Goal: Transaction & Acquisition: Subscribe to service/newsletter

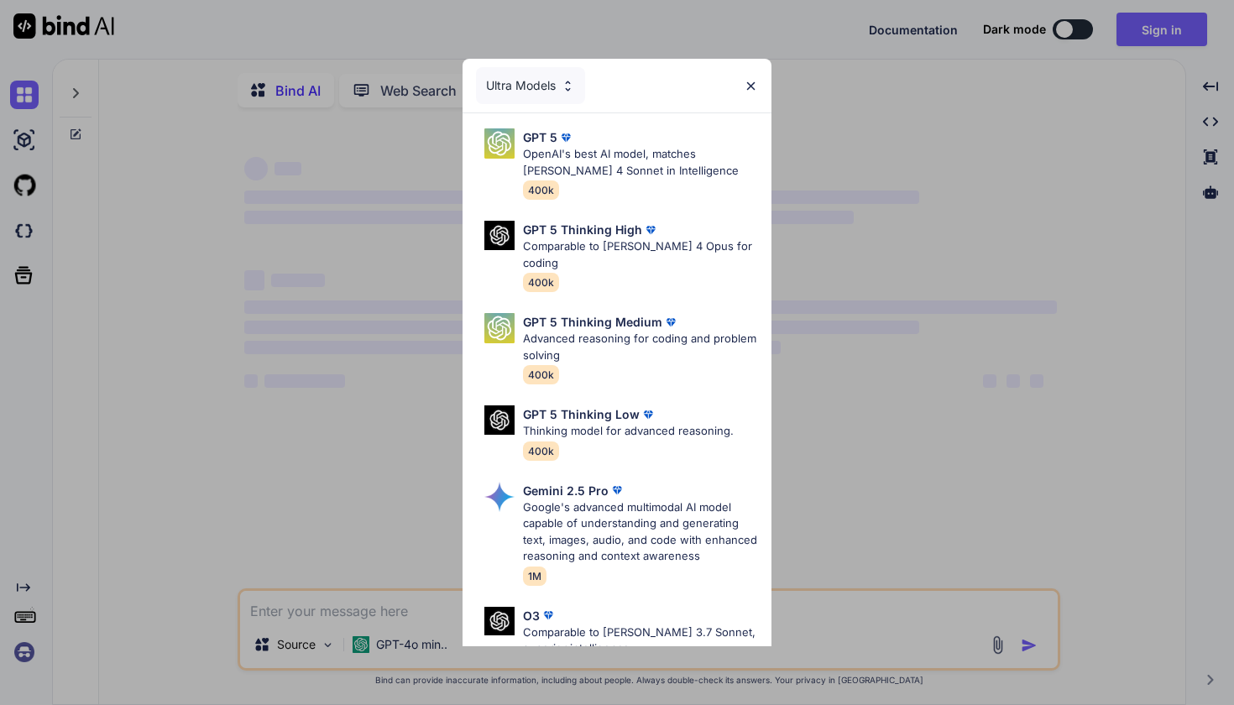
type textarea "x"
click at [580, 500] on p "Google's advanced multimodal AI model capable of understanding and generating t…" at bounding box center [640, 533] width 235 height 66
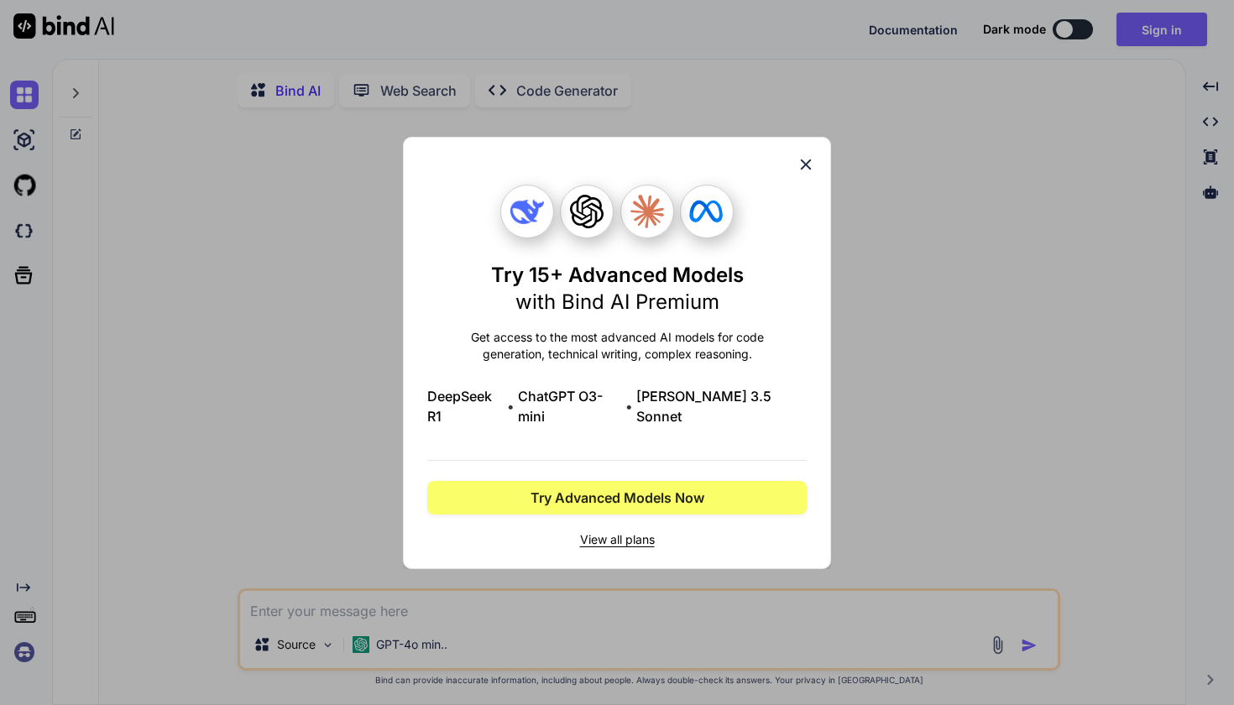
click at [580, 490] on span "Try Advanced Models Now" at bounding box center [618, 498] width 174 height 20
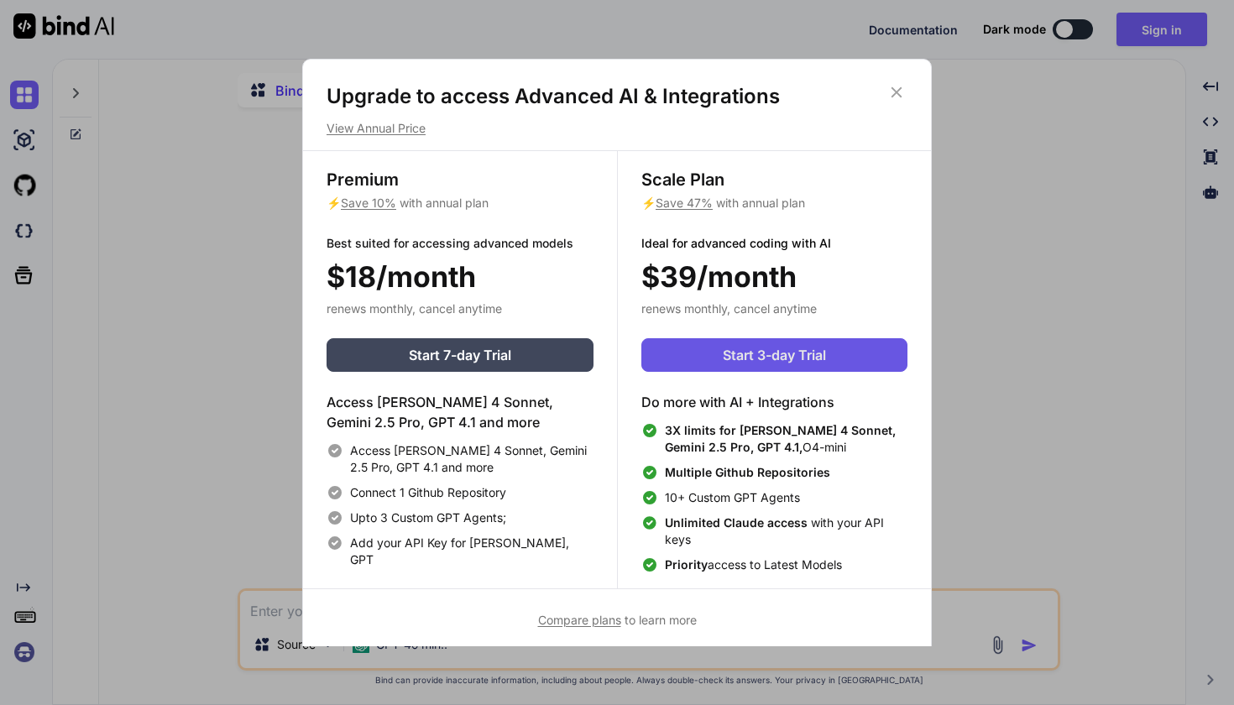
click at [702, 355] on button "Start 3-day Trial" at bounding box center [775, 355] width 266 height 34
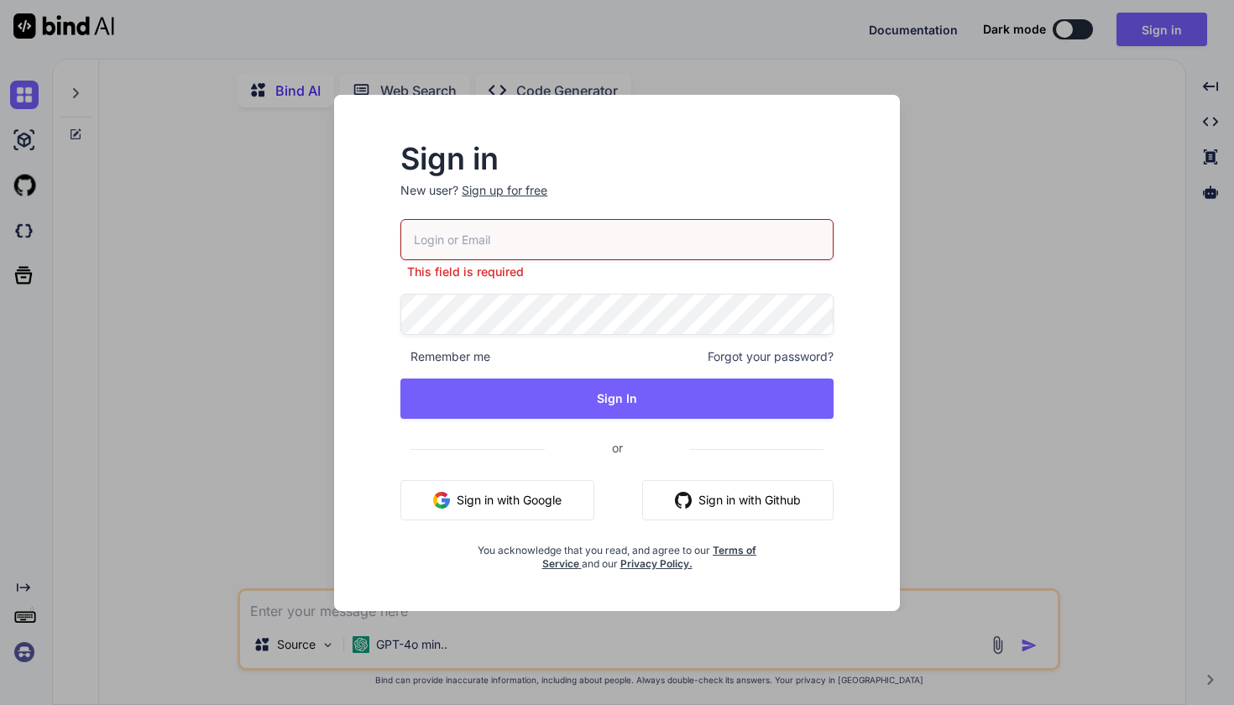
click at [537, 487] on button "Sign in with Google" at bounding box center [498, 500] width 194 height 40
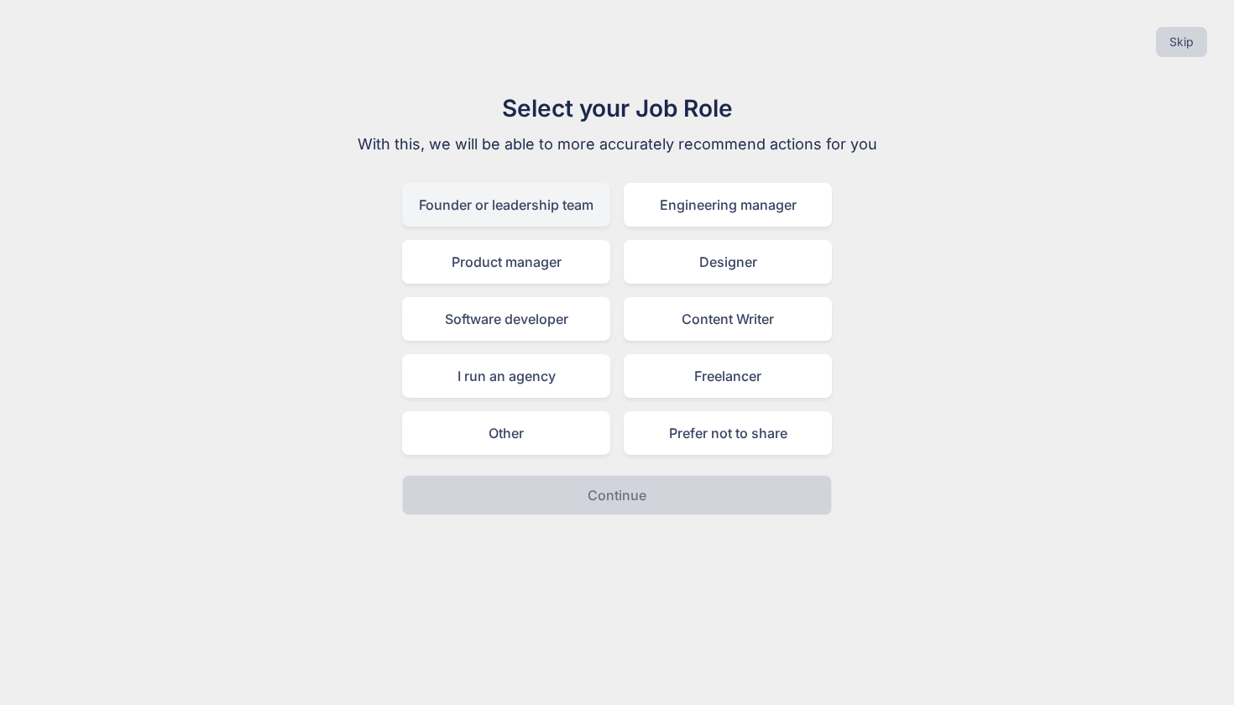
click at [558, 215] on div "Founder or leadership team" at bounding box center [506, 205] width 208 height 44
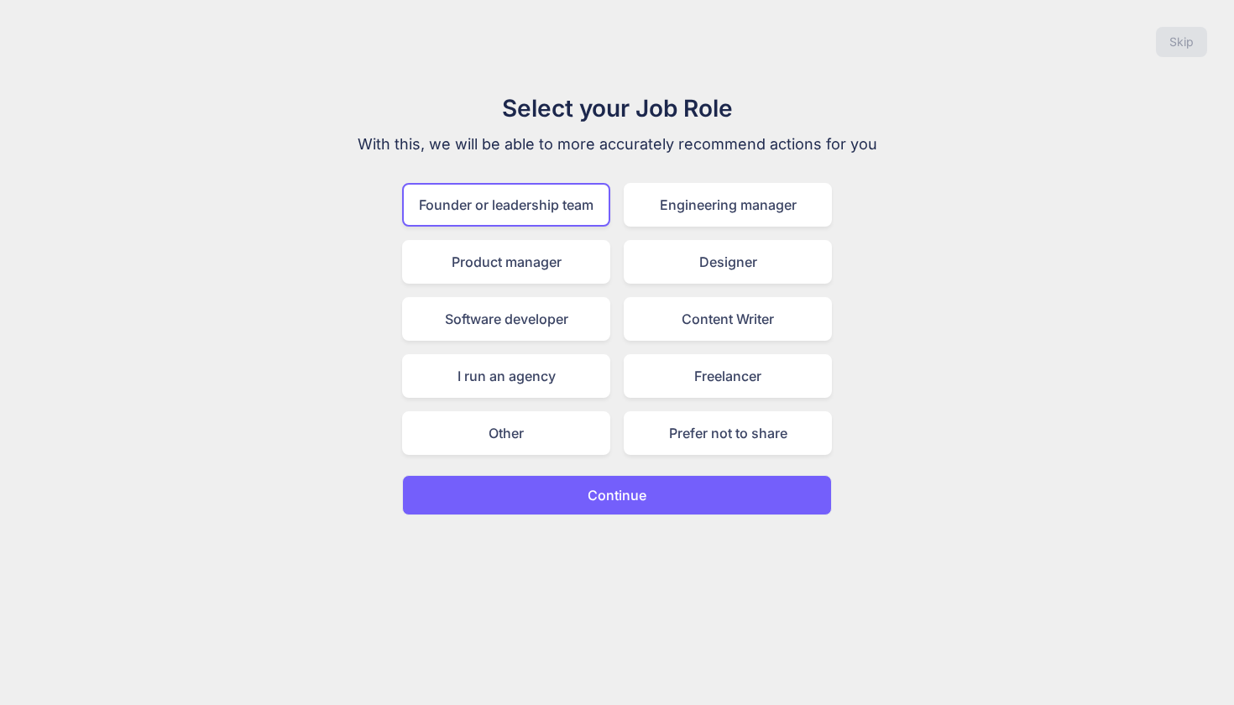
click at [653, 490] on button "Continue" at bounding box center [617, 495] width 430 height 40
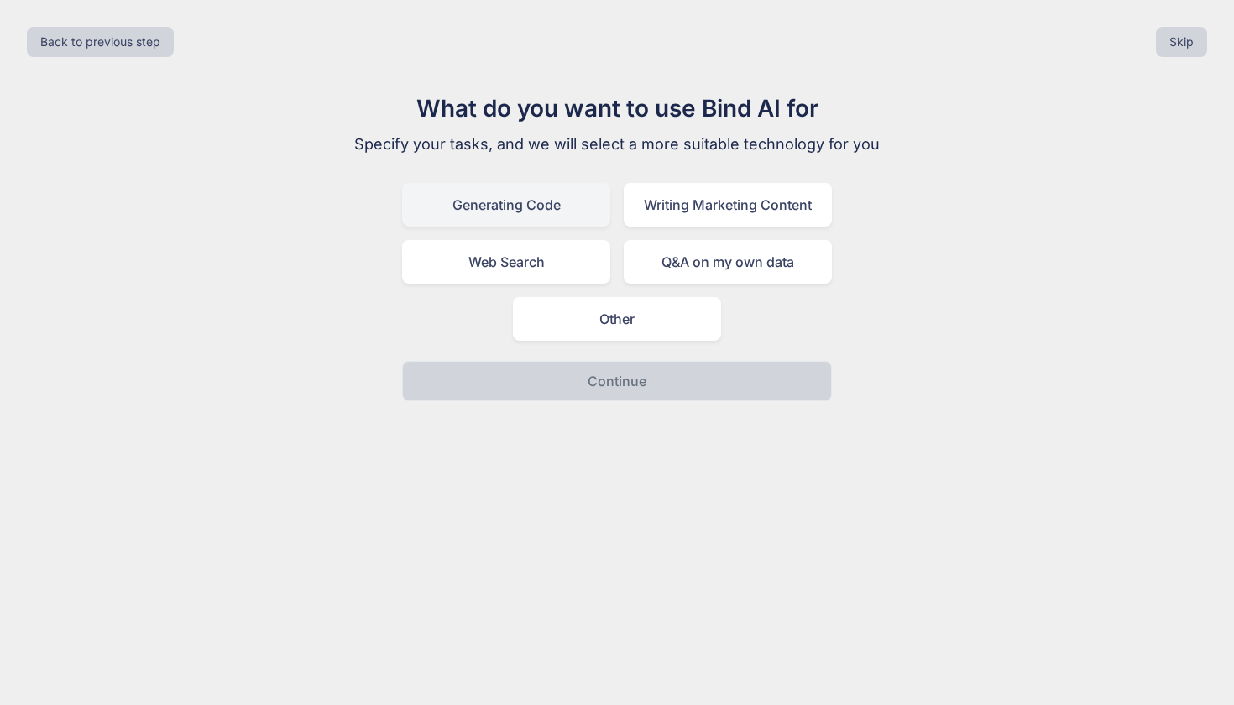
click at [515, 221] on div "Generating Code" at bounding box center [506, 205] width 208 height 44
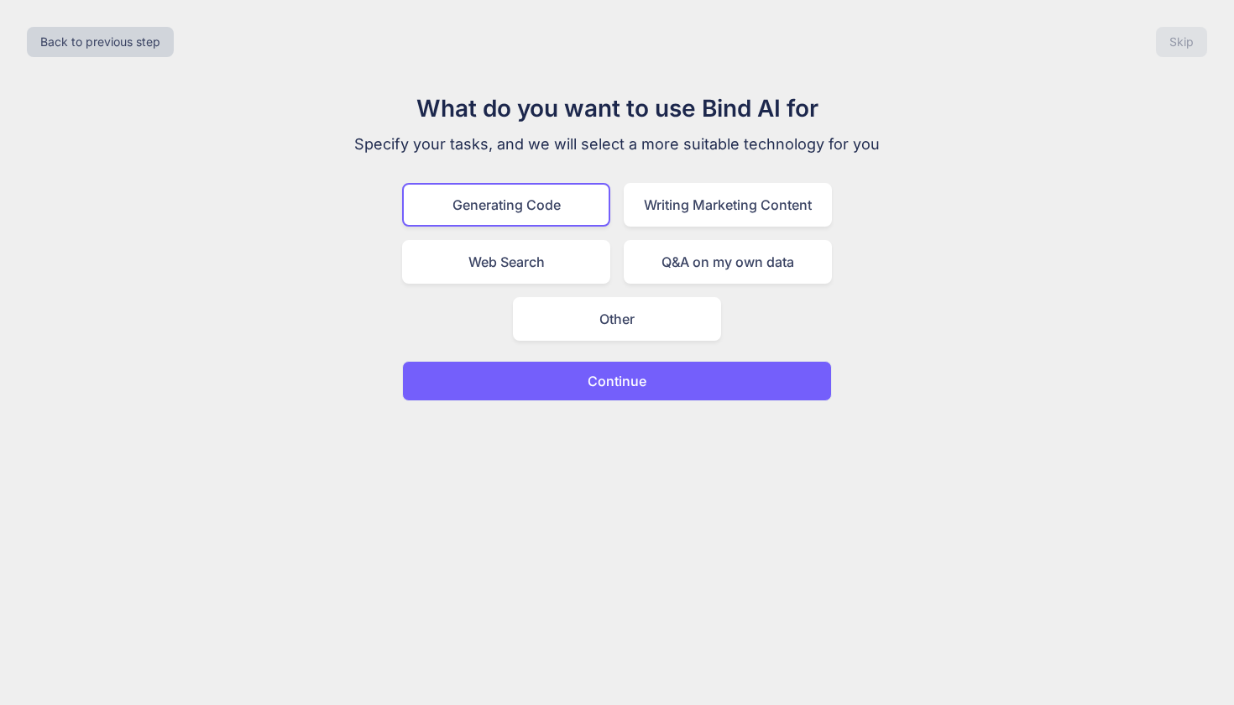
click at [570, 401] on button "Continue" at bounding box center [617, 381] width 430 height 40
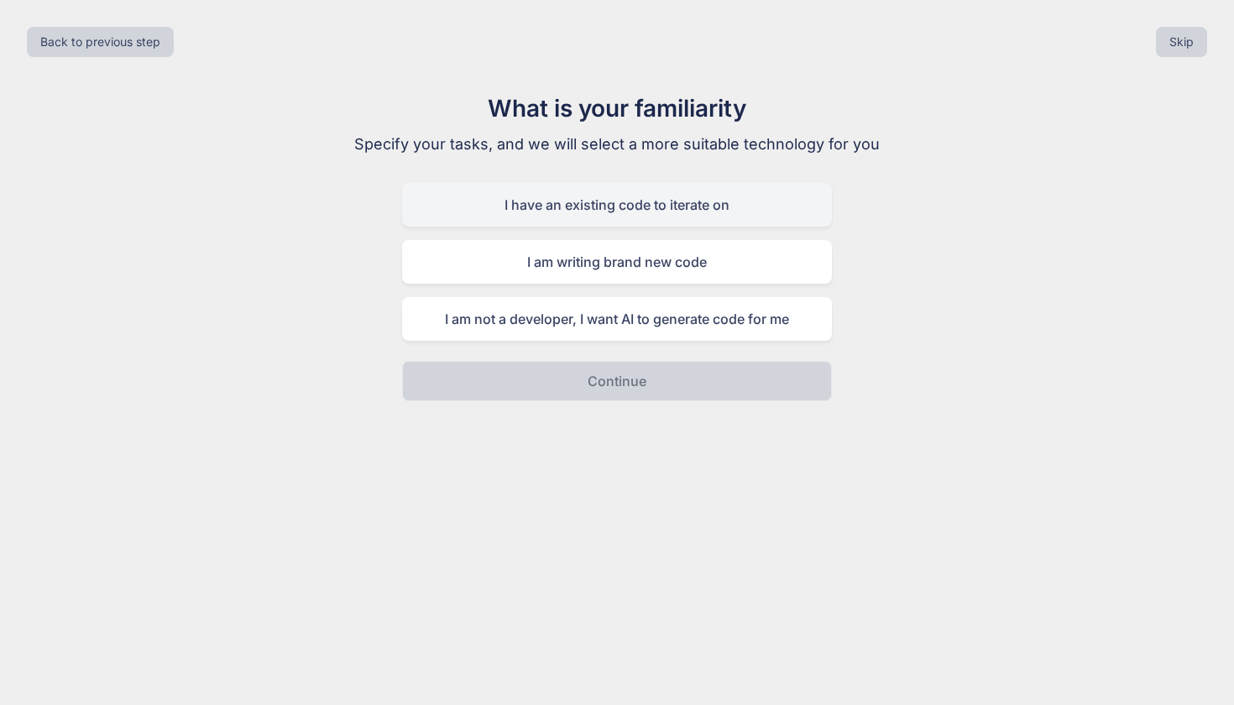
click at [615, 210] on div "I have an existing code to iterate on" at bounding box center [617, 205] width 430 height 44
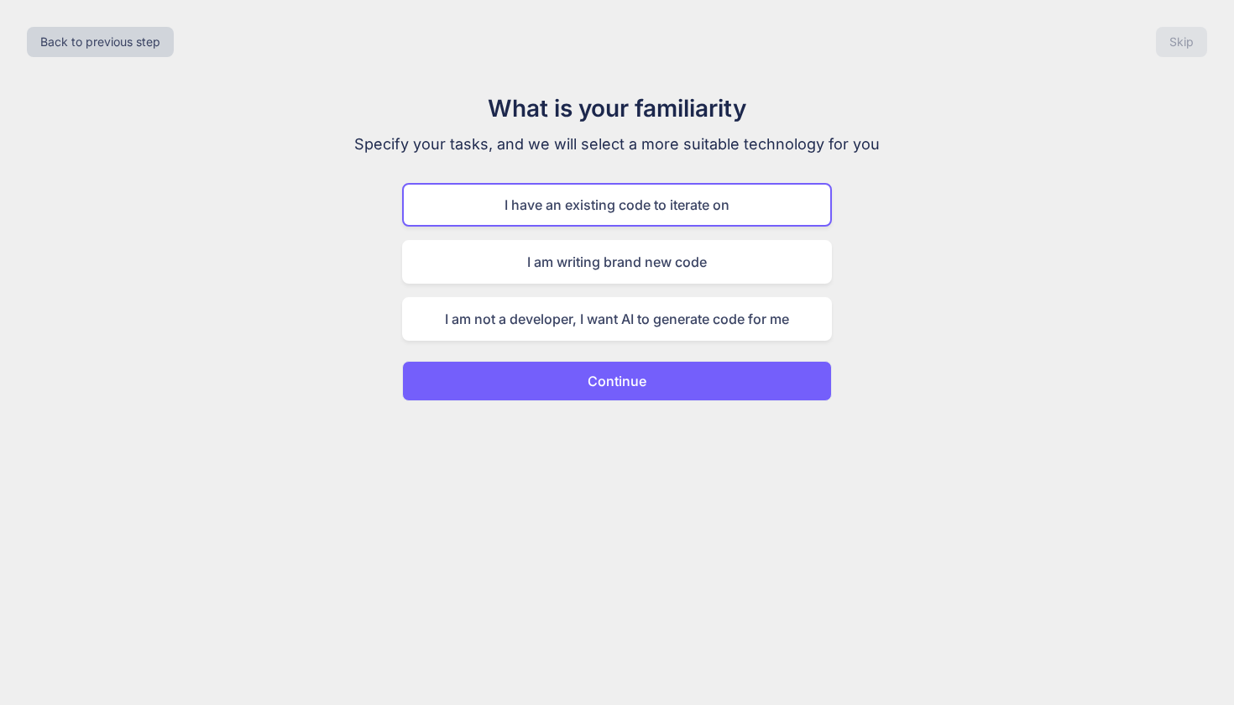
click at [616, 380] on p "Continue" at bounding box center [617, 381] width 59 height 20
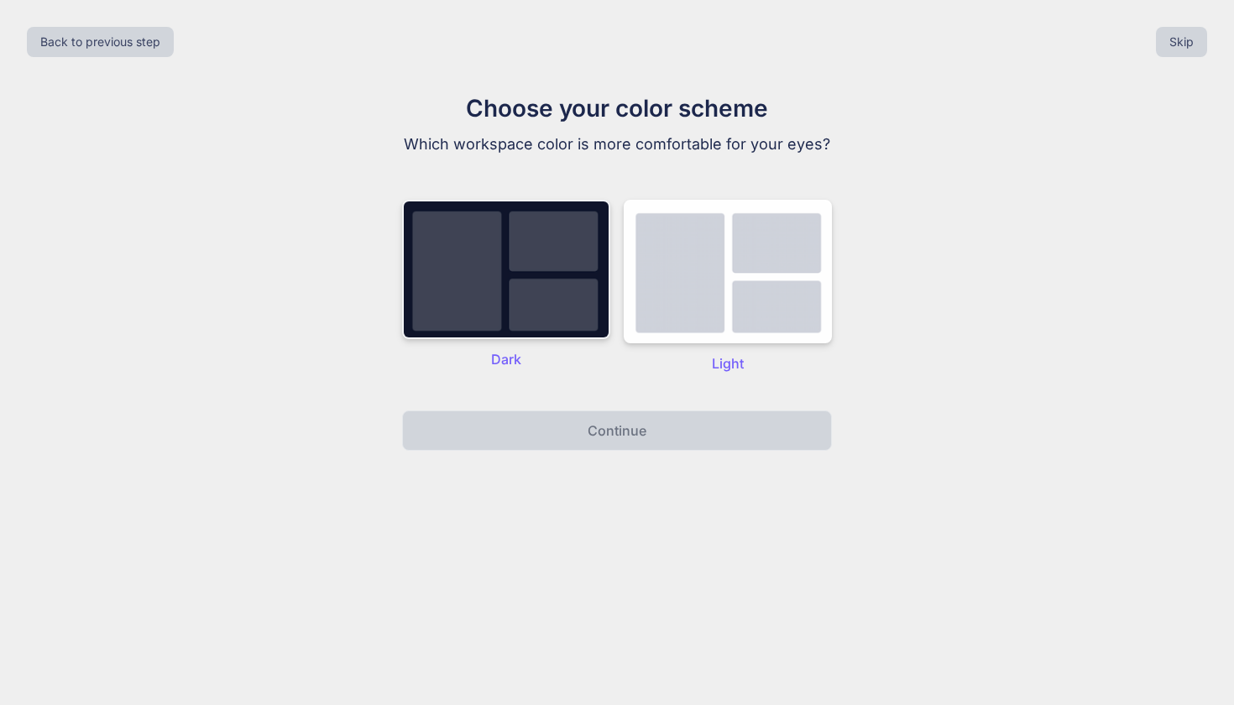
click at [540, 303] on img at bounding box center [506, 269] width 208 height 139
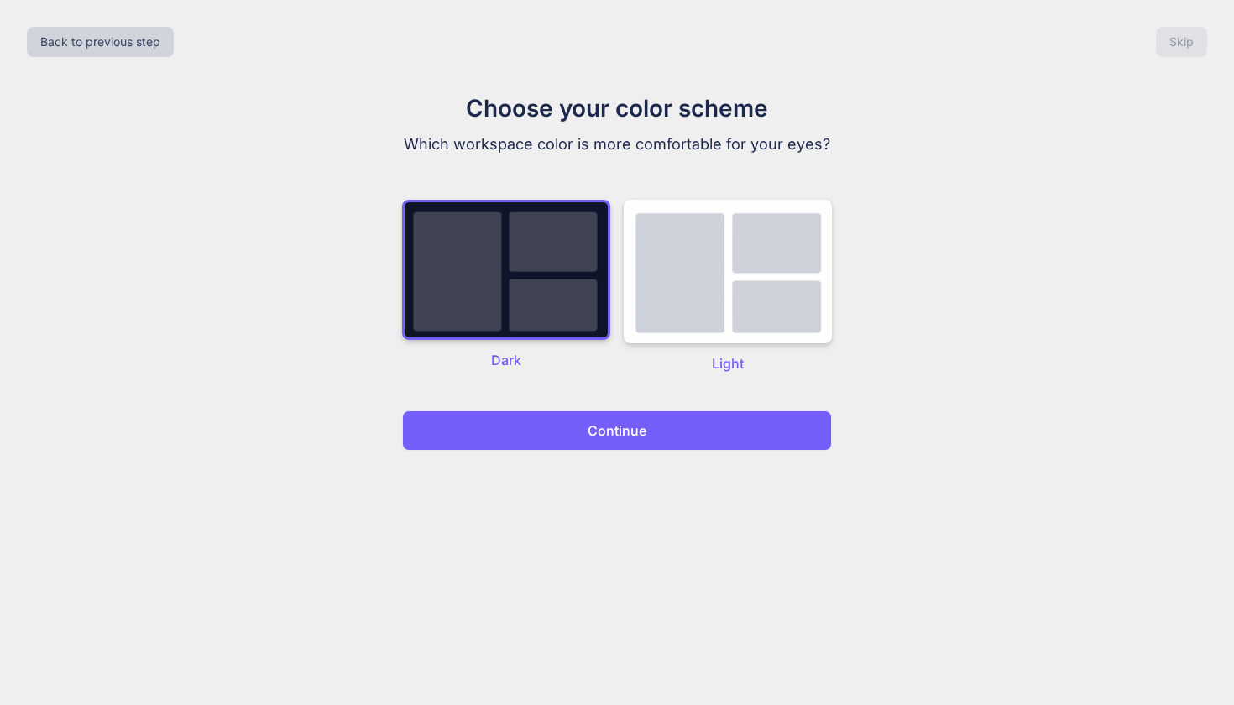
click at [632, 430] on p "Continue" at bounding box center [617, 431] width 59 height 20
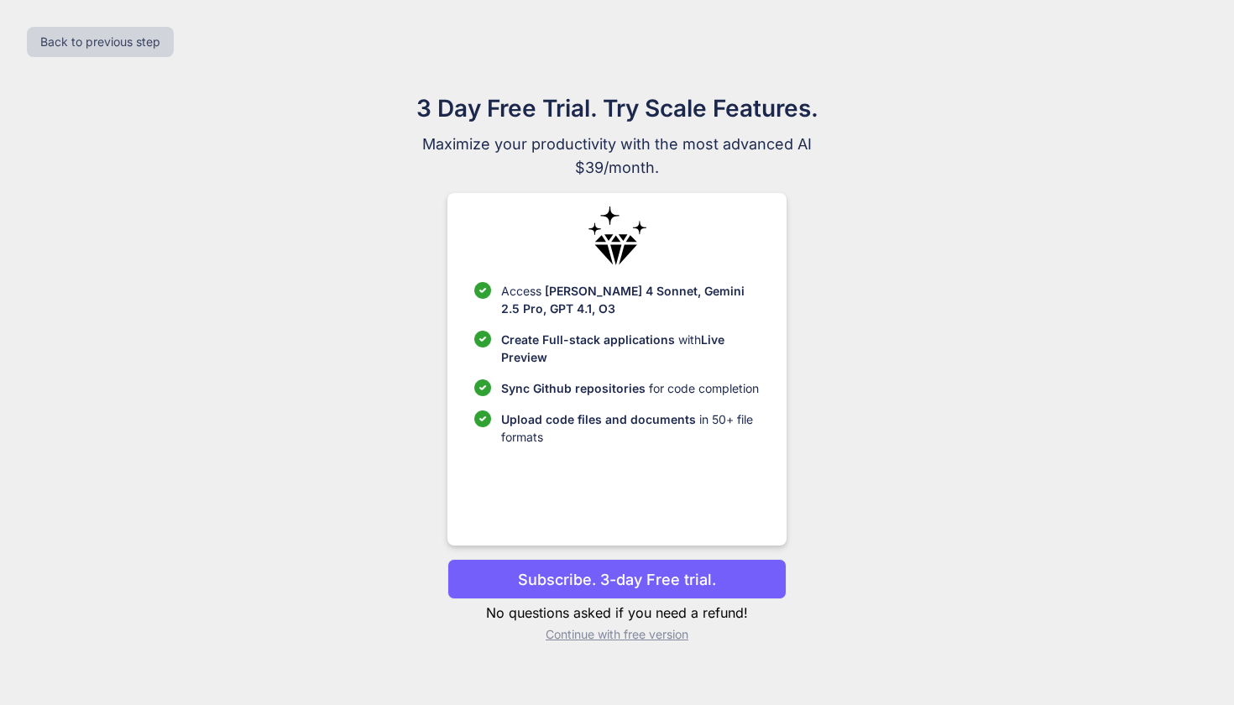
click at [645, 578] on p "Subscribe. 3-day Free trial." at bounding box center [617, 580] width 198 height 23
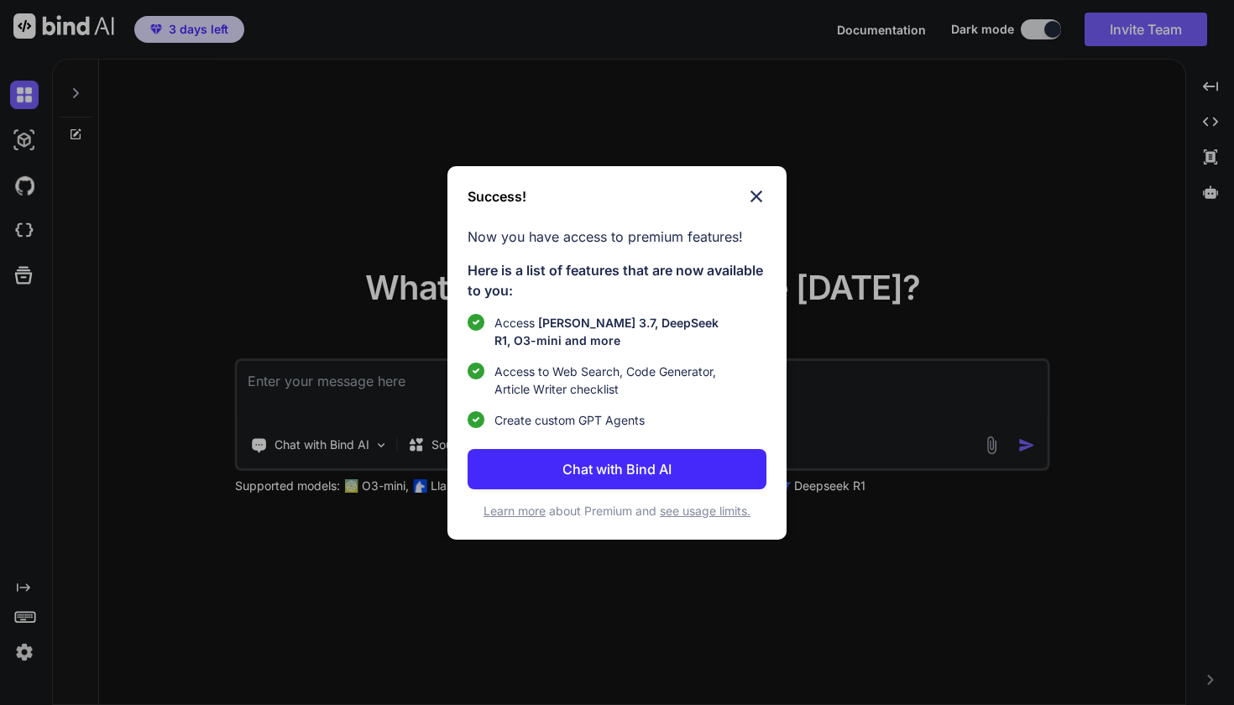
click at [20, 653] on div "Success! Now you have access to premium features! Here is a list of features th…" at bounding box center [617, 352] width 1234 height 705
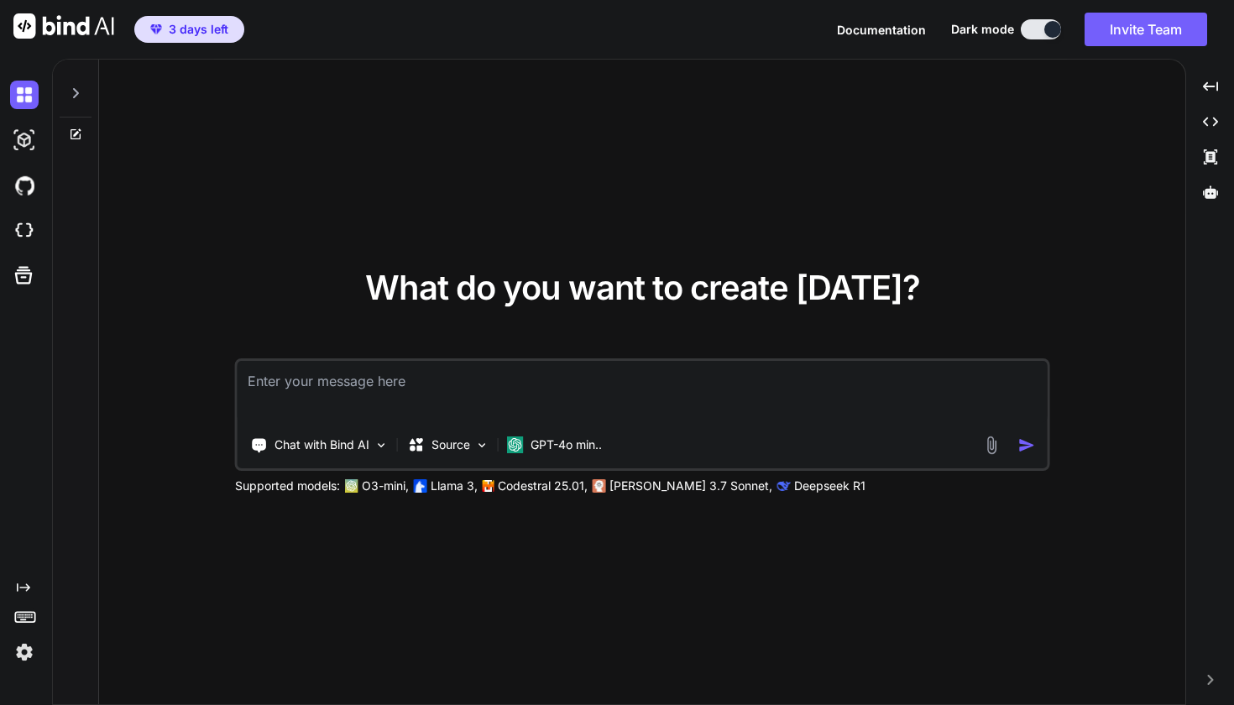
click at [26, 656] on img at bounding box center [24, 652] width 29 height 29
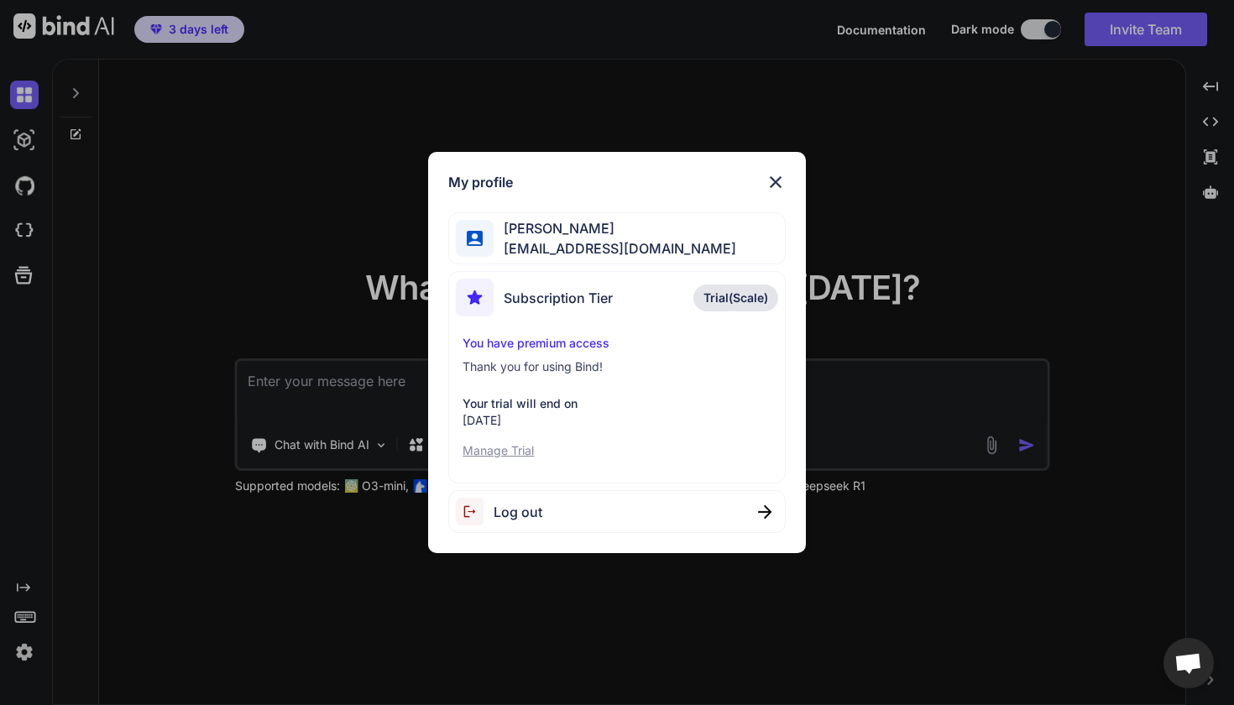
click at [506, 448] on p "Manage Trial" at bounding box center [617, 451] width 308 height 17
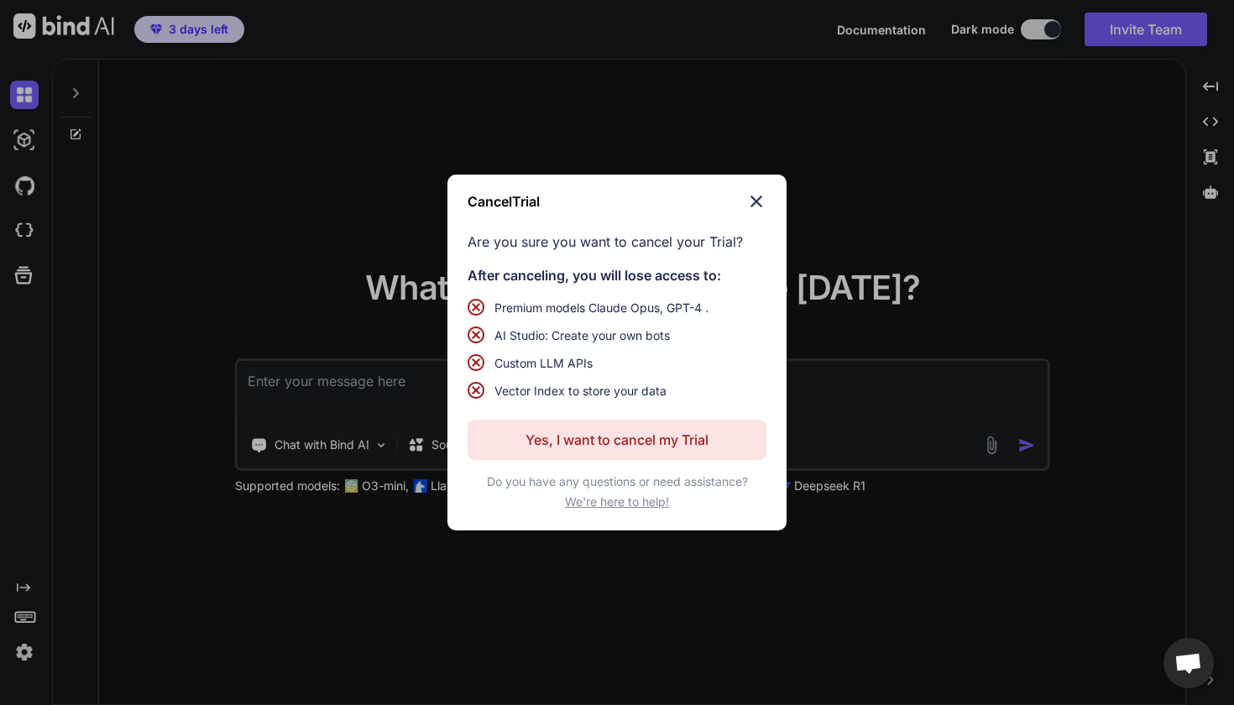
click at [580, 440] on p "Yes, I want to cancel my Trial" at bounding box center [617, 440] width 183 height 20
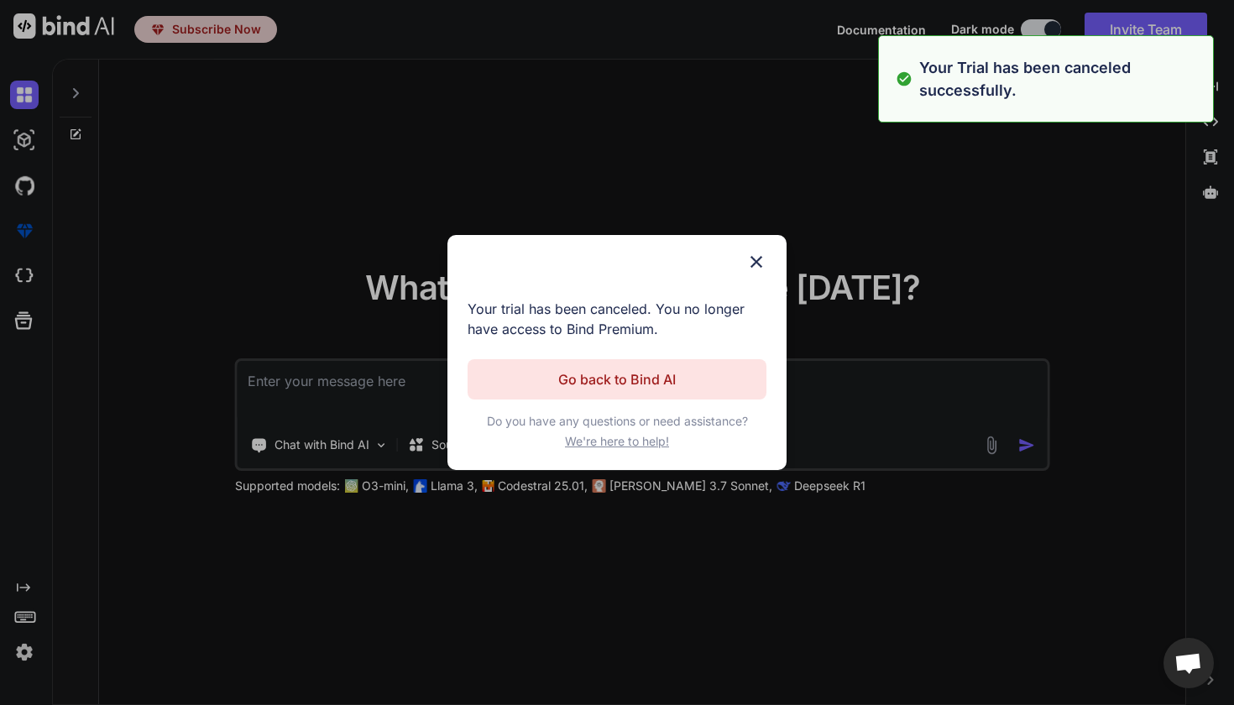
type textarea "x"
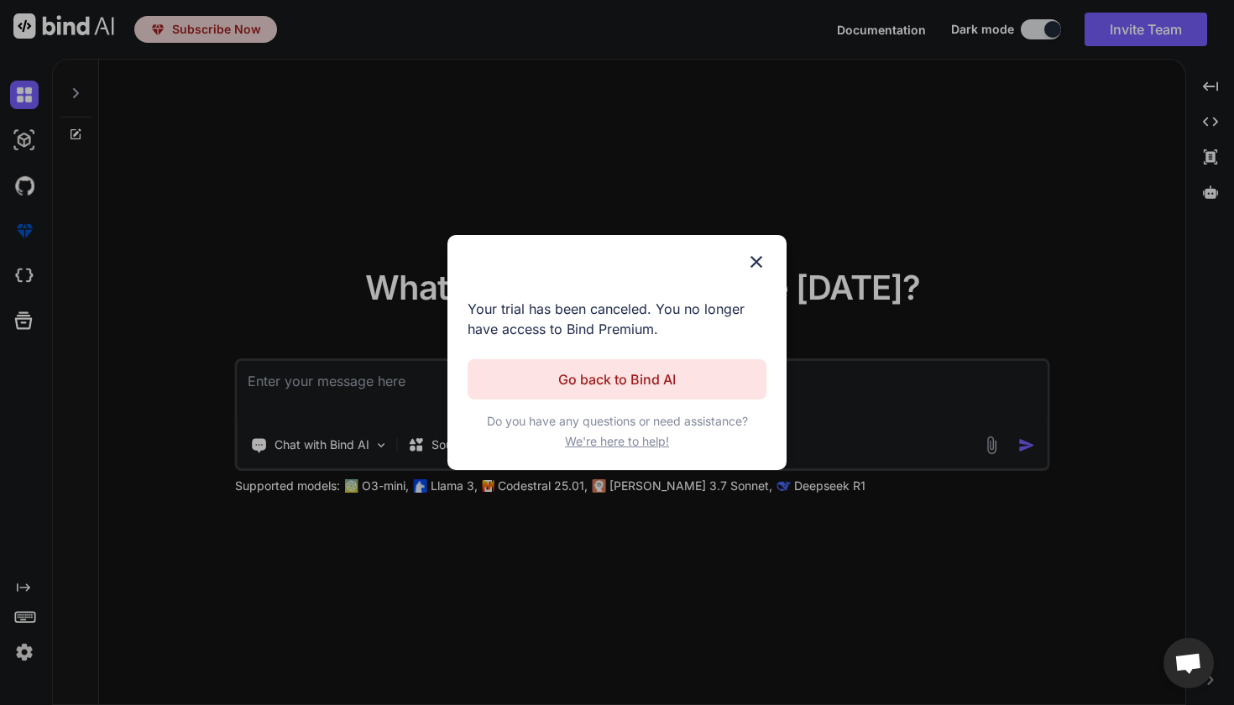
click at [759, 255] on img at bounding box center [757, 262] width 20 height 20
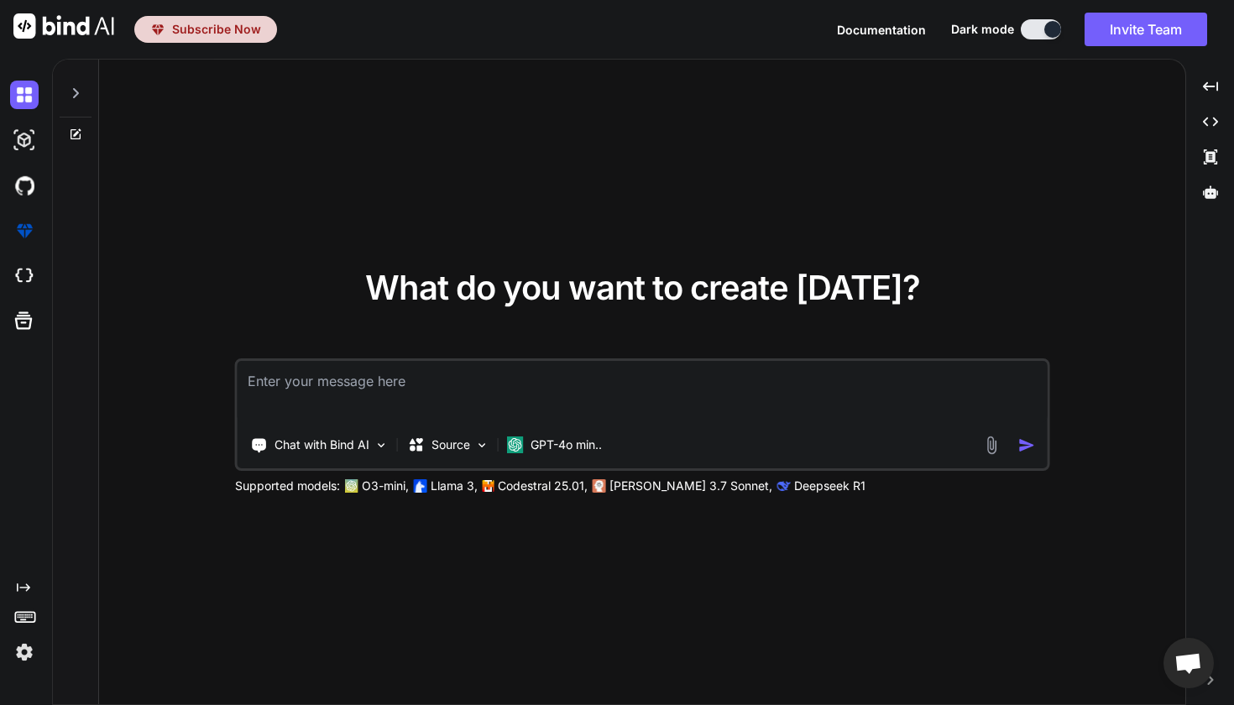
click at [20, 656] on img at bounding box center [24, 652] width 29 height 29
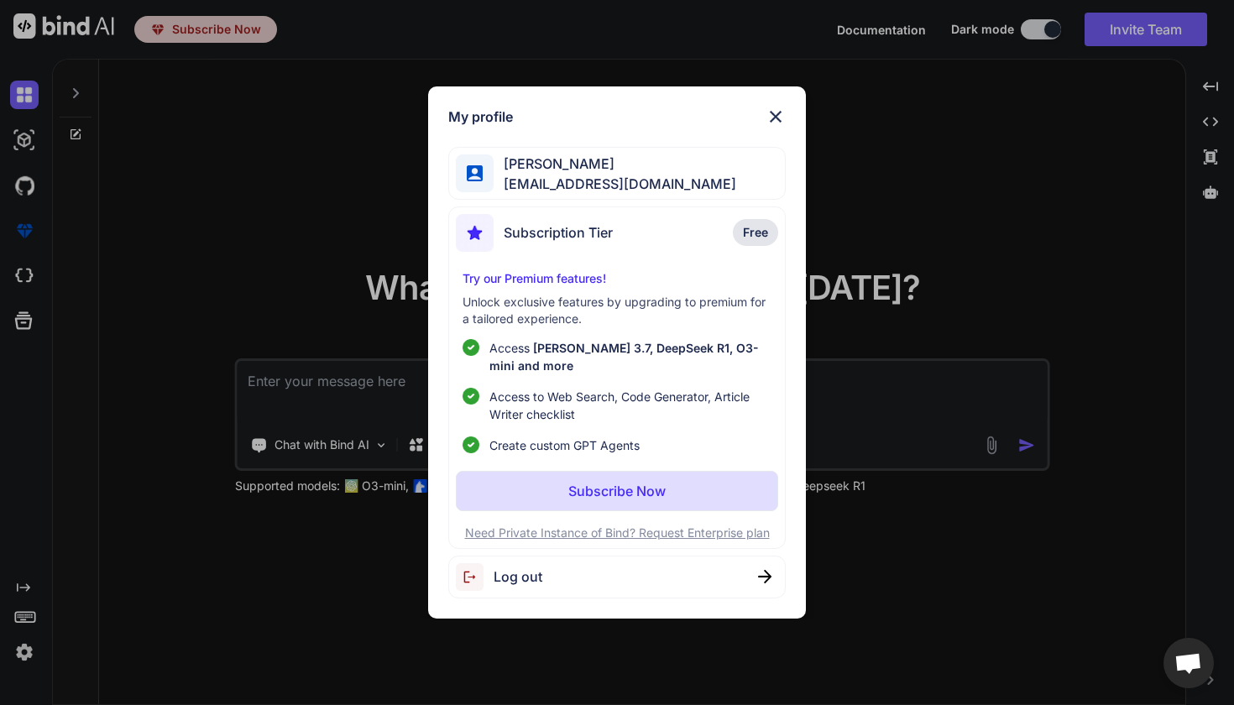
click at [619, 487] on p "Subscribe Now" at bounding box center [617, 491] width 97 height 20
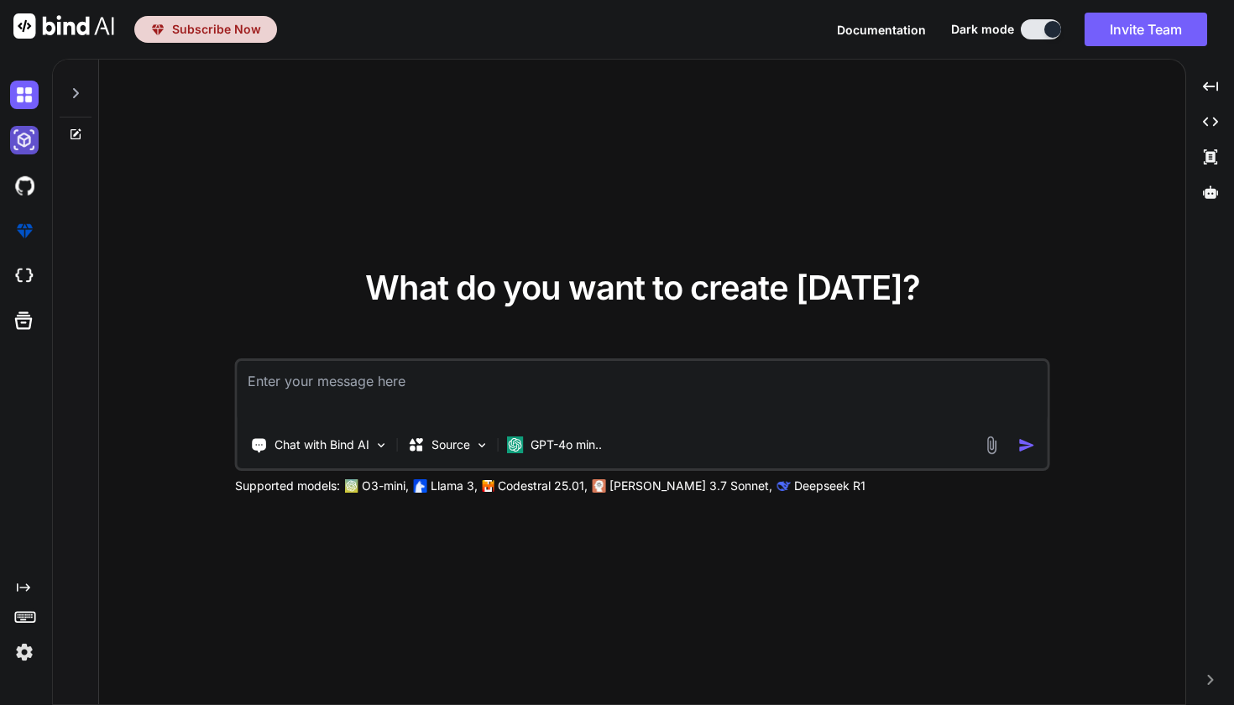
click at [27, 140] on img at bounding box center [24, 140] width 29 height 29
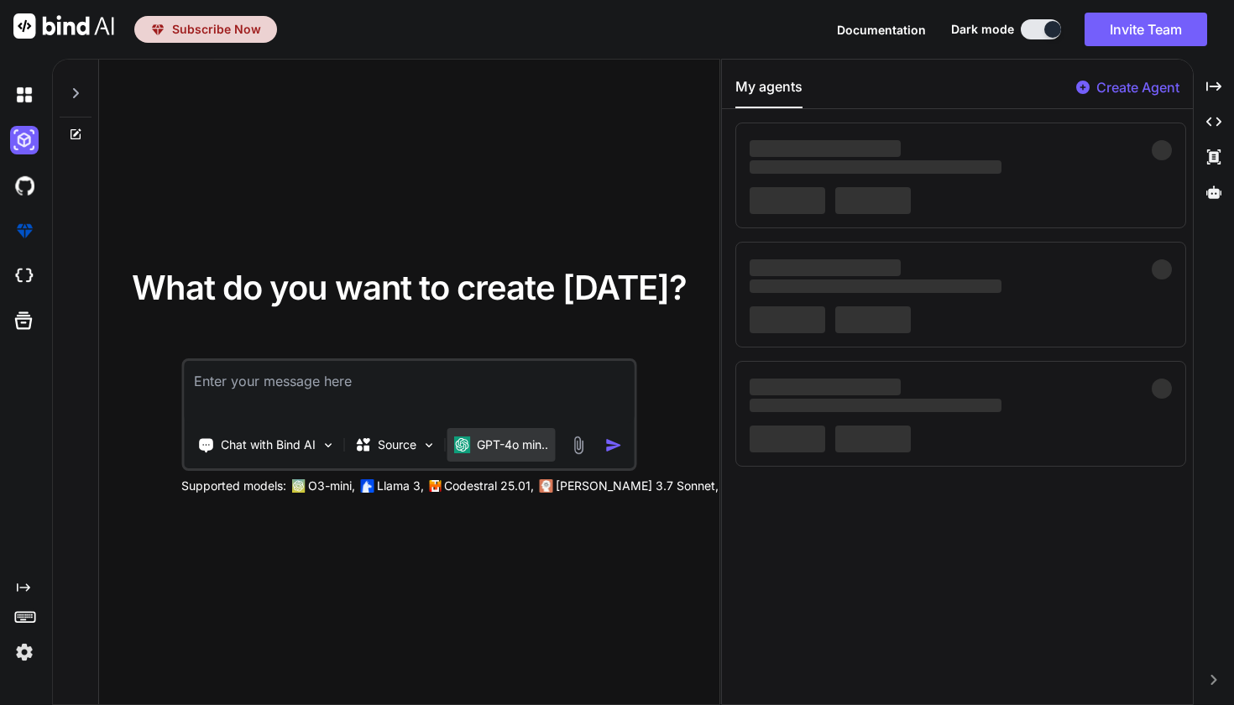
click at [526, 443] on p "GPT-4o min.." at bounding box center [512, 445] width 71 height 17
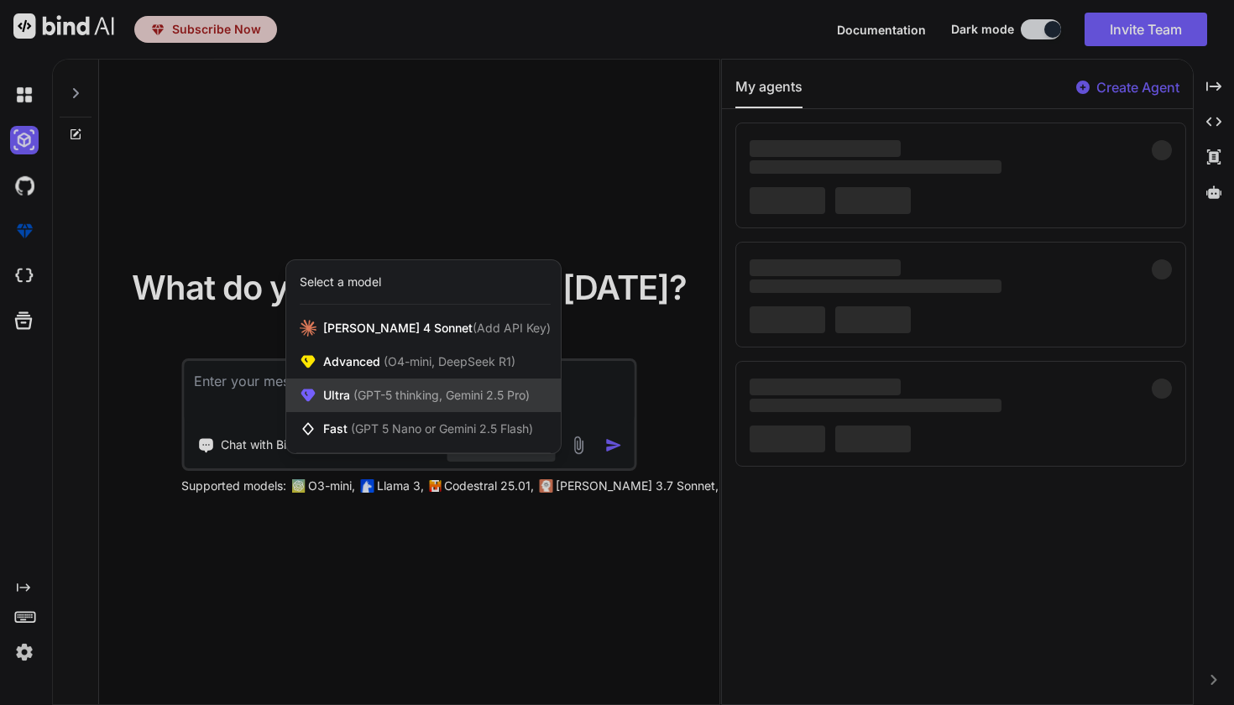
click at [479, 396] on span "(GPT-5 thinking, Gemini 2.5 Pro)" at bounding box center [440, 395] width 180 height 14
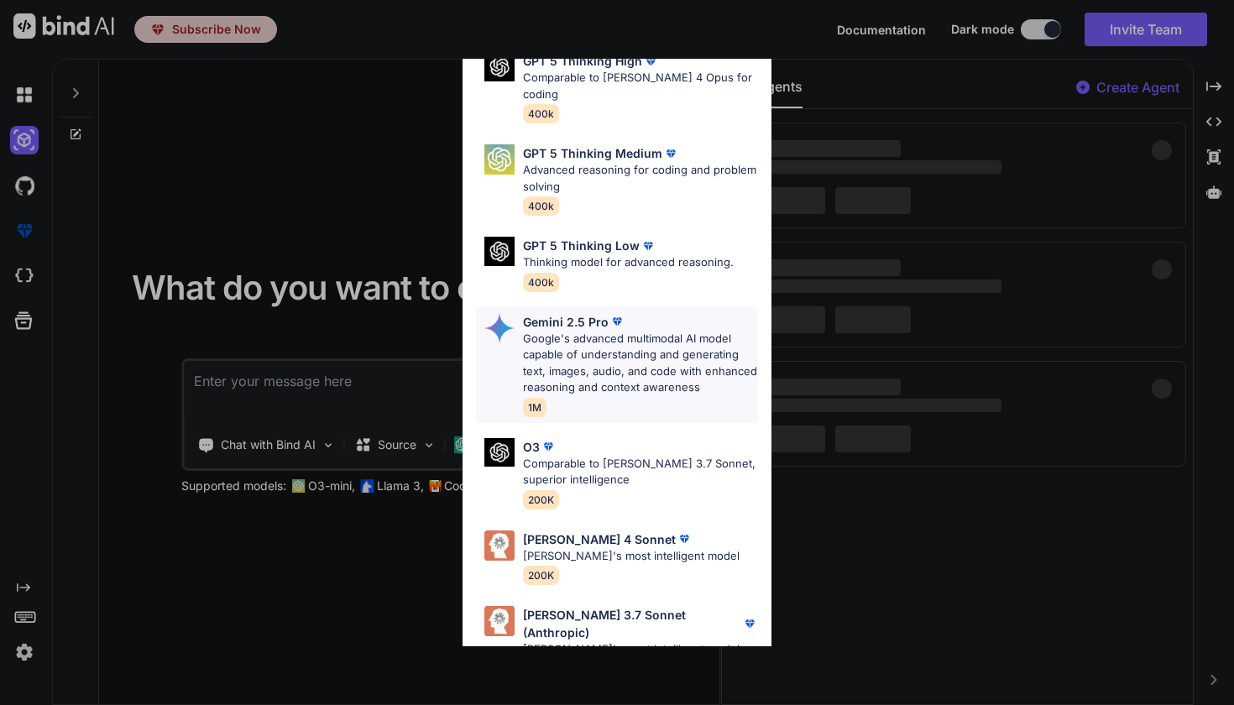
scroll to position [168, 0]
click at [595, 342] on p "Google's advanced multimodal AI model capable of understanding and generating t…" at bounding box center [640, 365] width 235 height 66
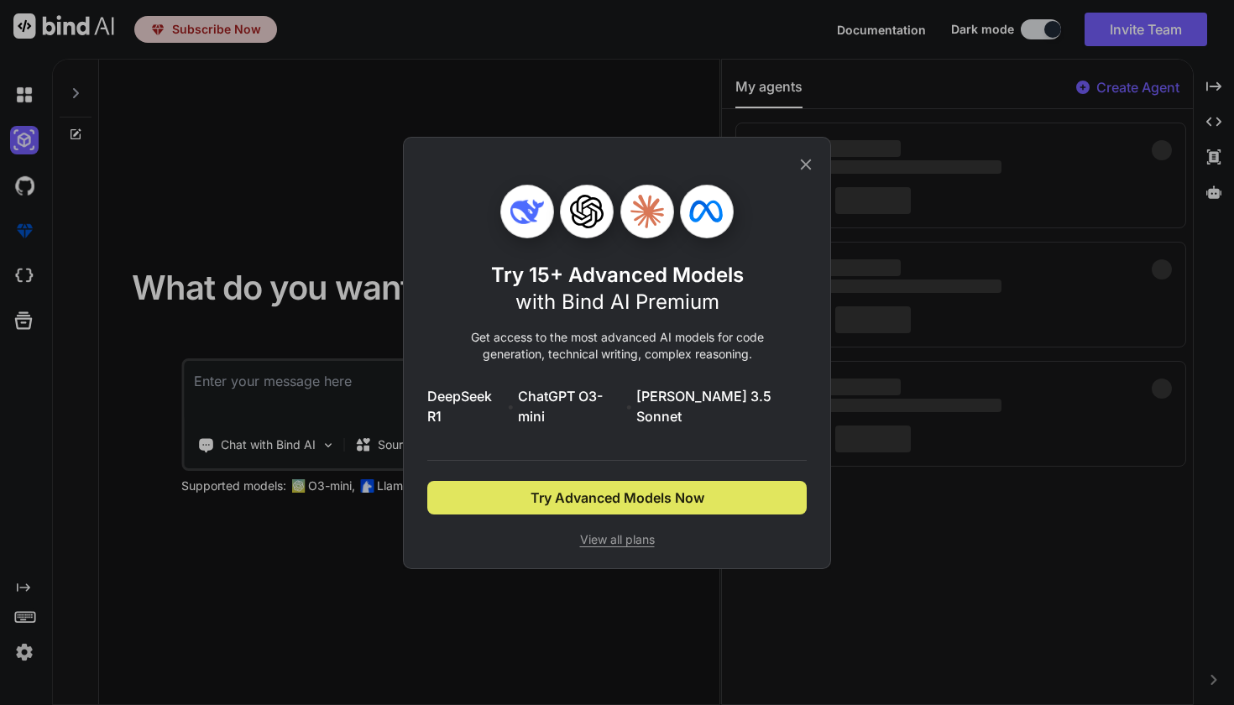
click at [627, 494] on span "Try Advanced Models Now" at bounding box center [618, 498] width 174 height 20
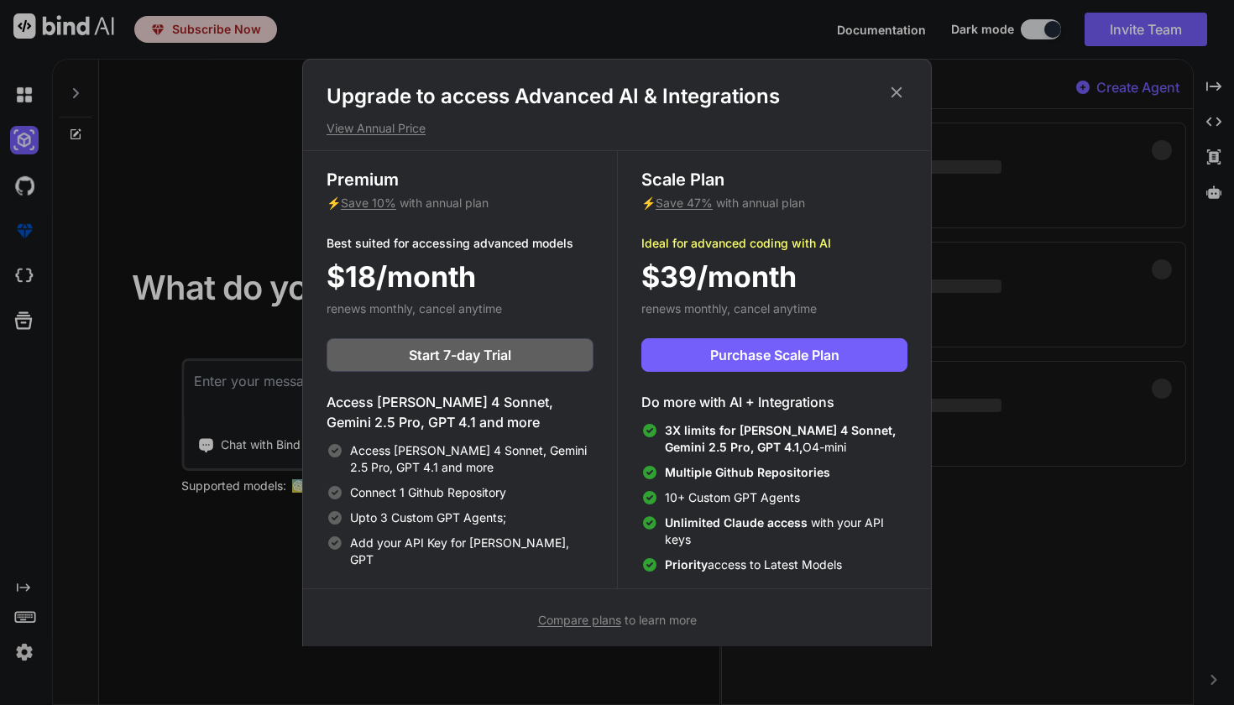
click at [901, 87] on icon at bounding box center [897, 92] width 11 height 11
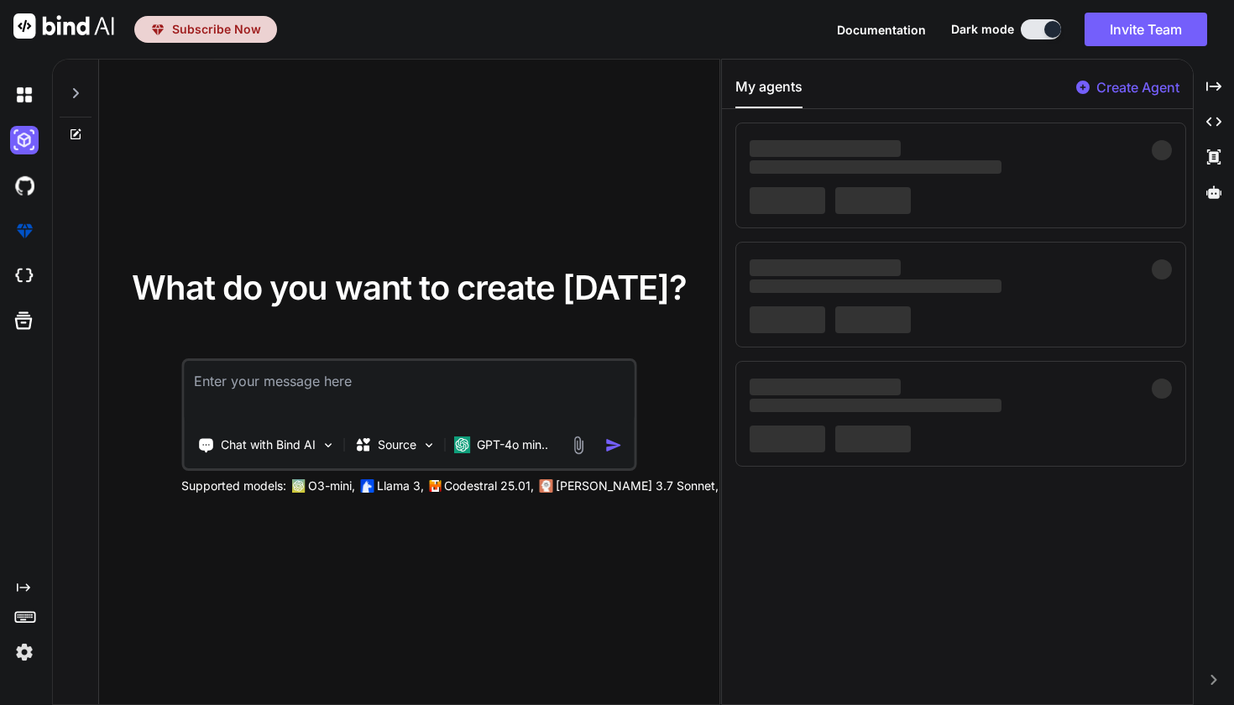
click at [480, 391] on textarea at bounding box center [409, 392] width 450 height 62
click at [297, 446] on p "Chat with Bind AI" at bounding box center [268, 445] width 95 height 17
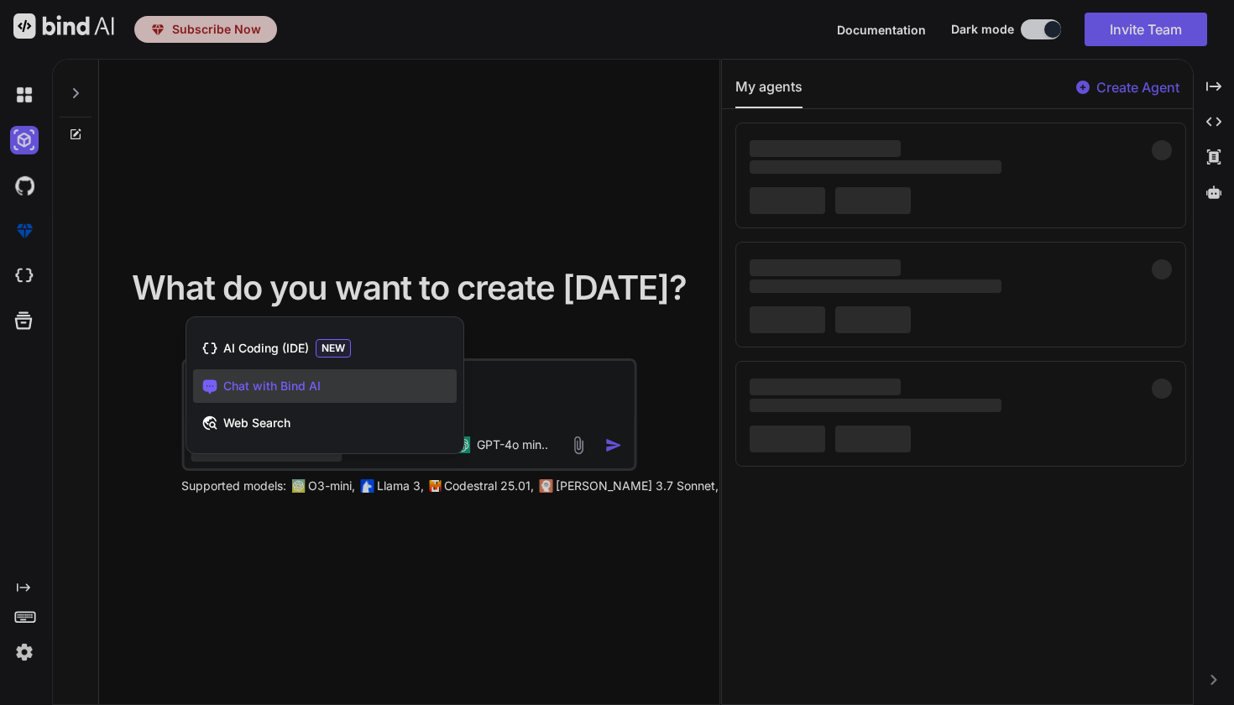
click at [296, 530] on div at bounding box center [617, 352] width 1234 height 705
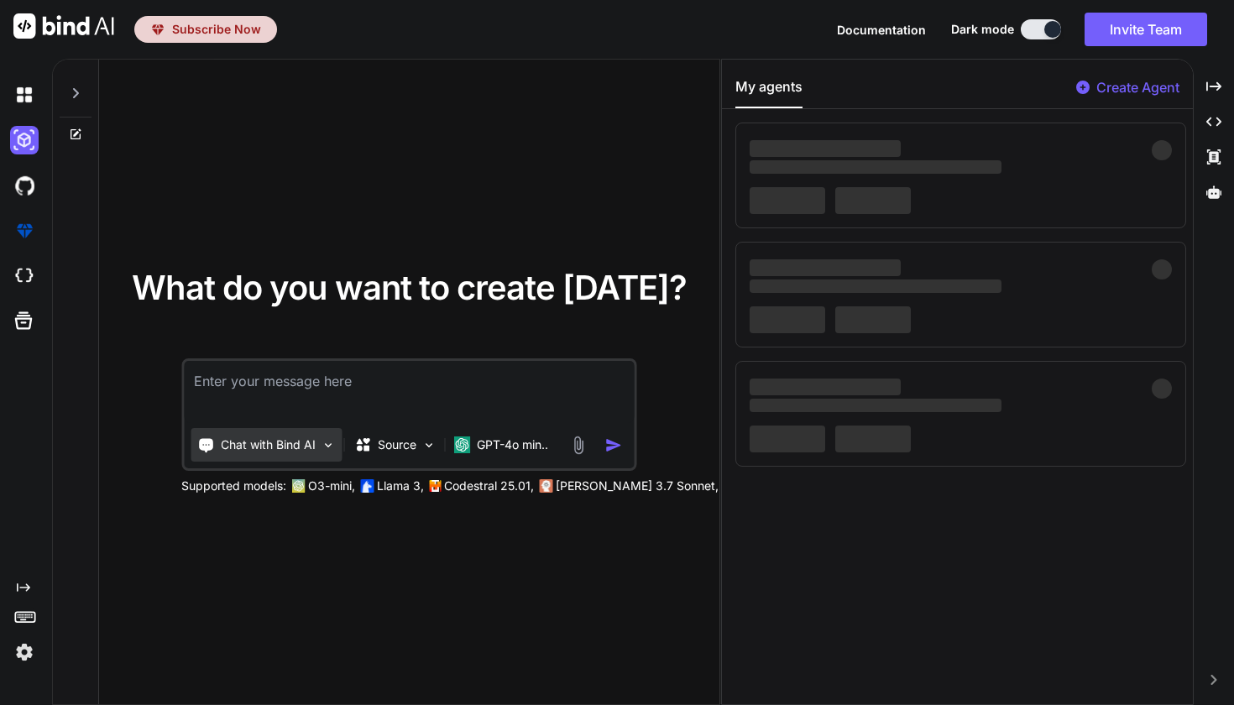
click at [306, 443] on p "Chat with Bind AI" at bounding box center [268, 445] width 95 height 17
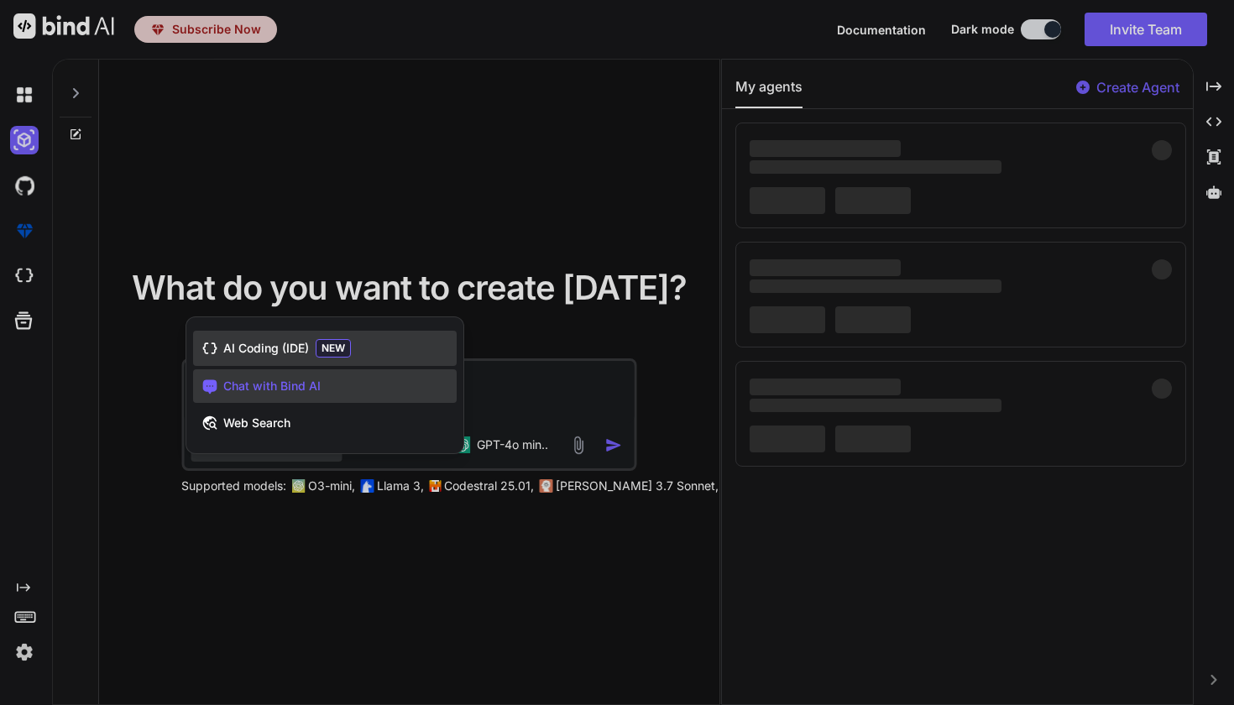
click at [327, 359] on div "AI Coding (IDE) NEW" at bounding box center [325, 348] width 264 height 35
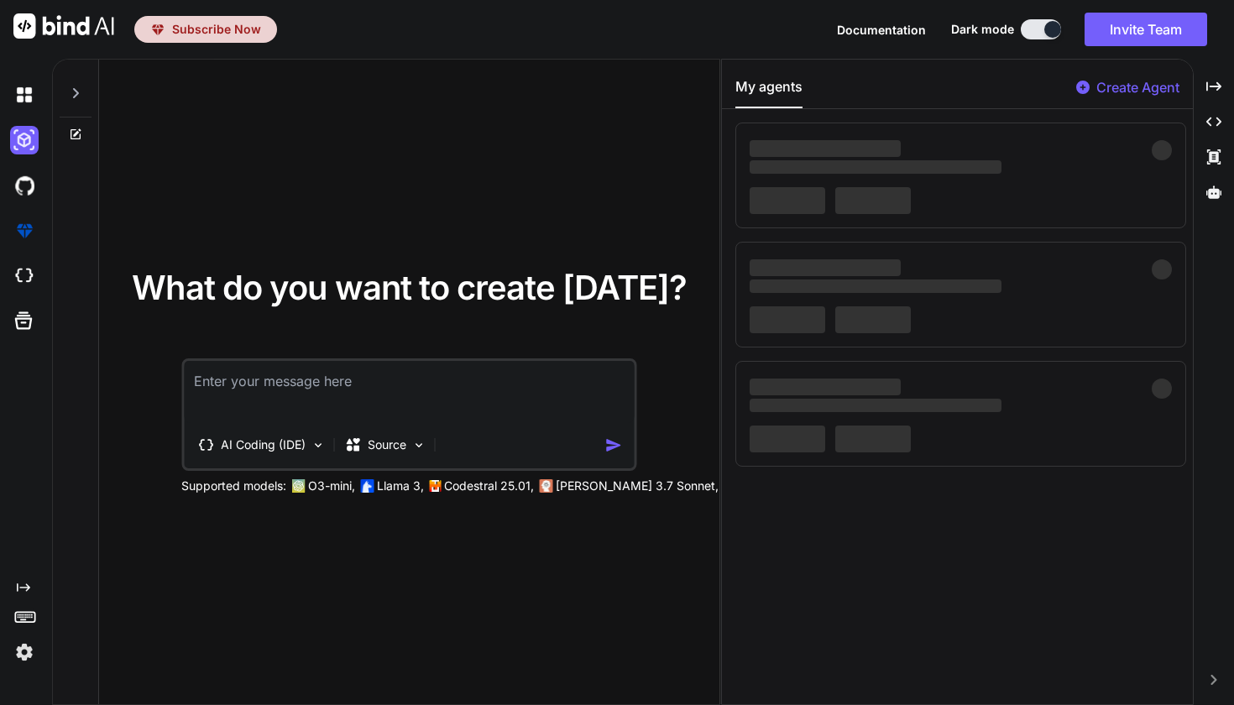
click at [1149, 90] on p "Create Agent" at bounding box center [1138, 87] width 83 height 20
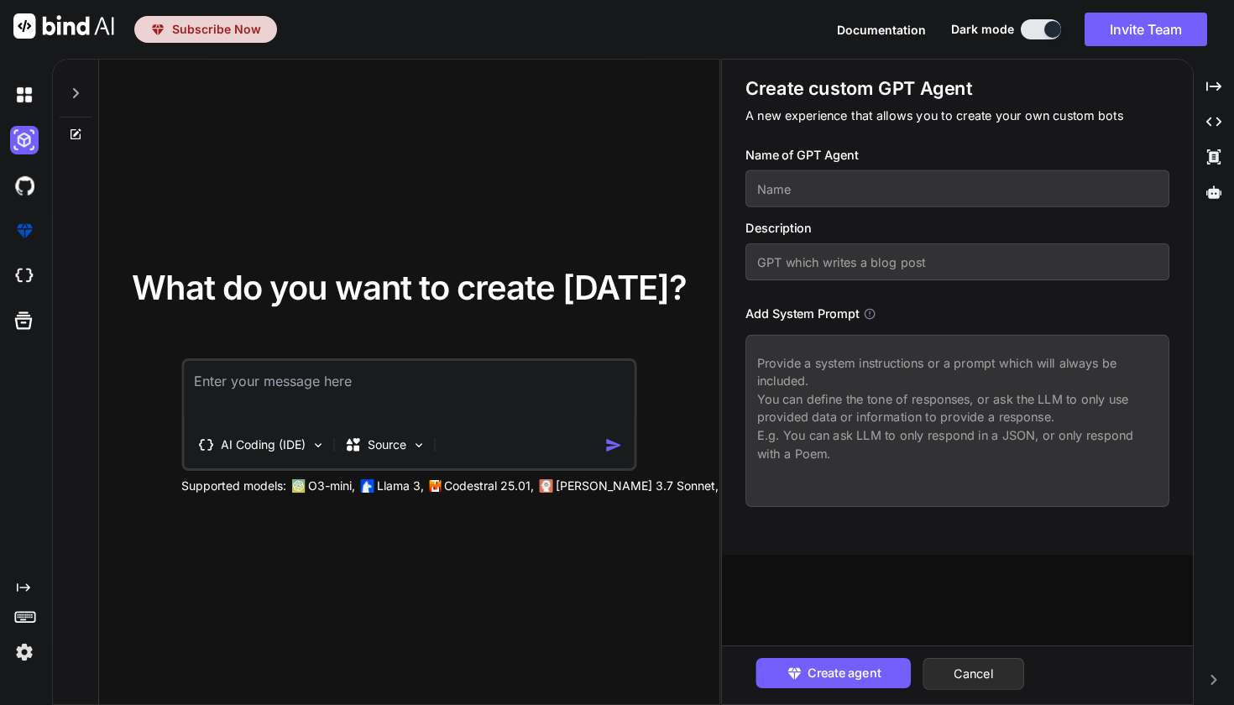
click at [904, 202] on input "text" at bounding box center [958, 188] width 424 height 37
click at [968, 670] on button "Cancel" at bounding box center [974, 674] width 102 height 32
type textarea "x"
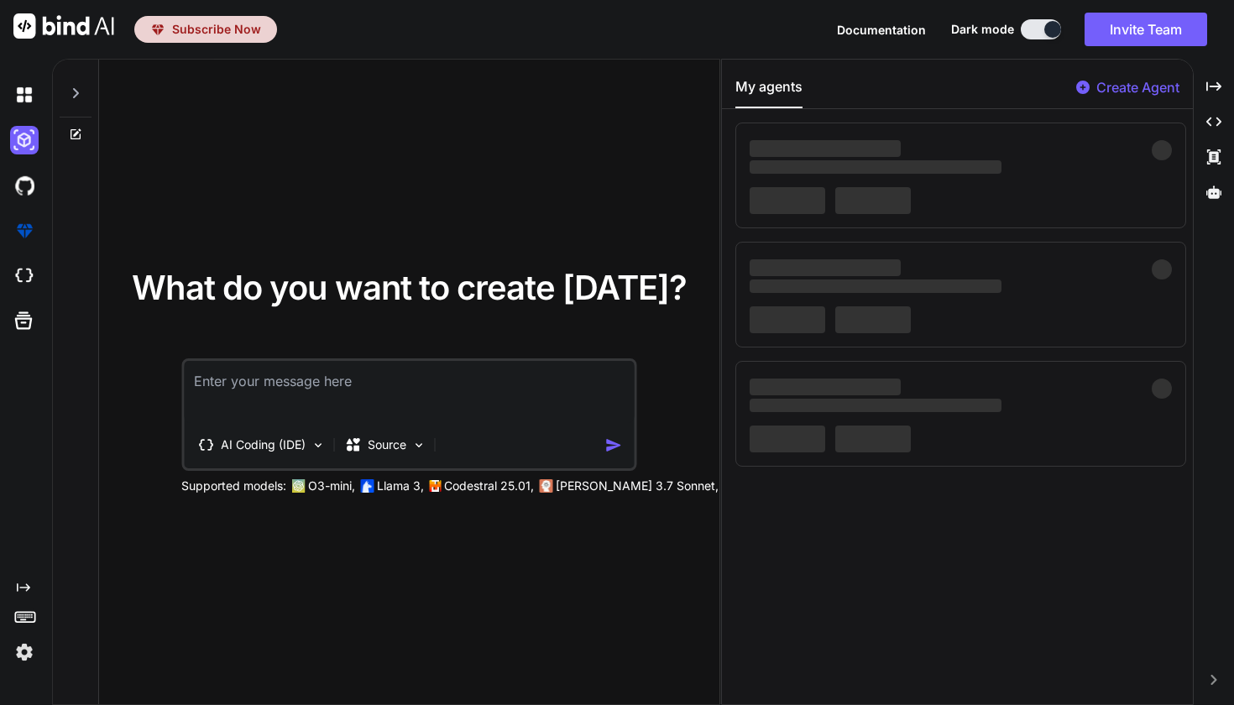
click at [29, 202] on div at bounding box center [27, 185] width 35 height 45
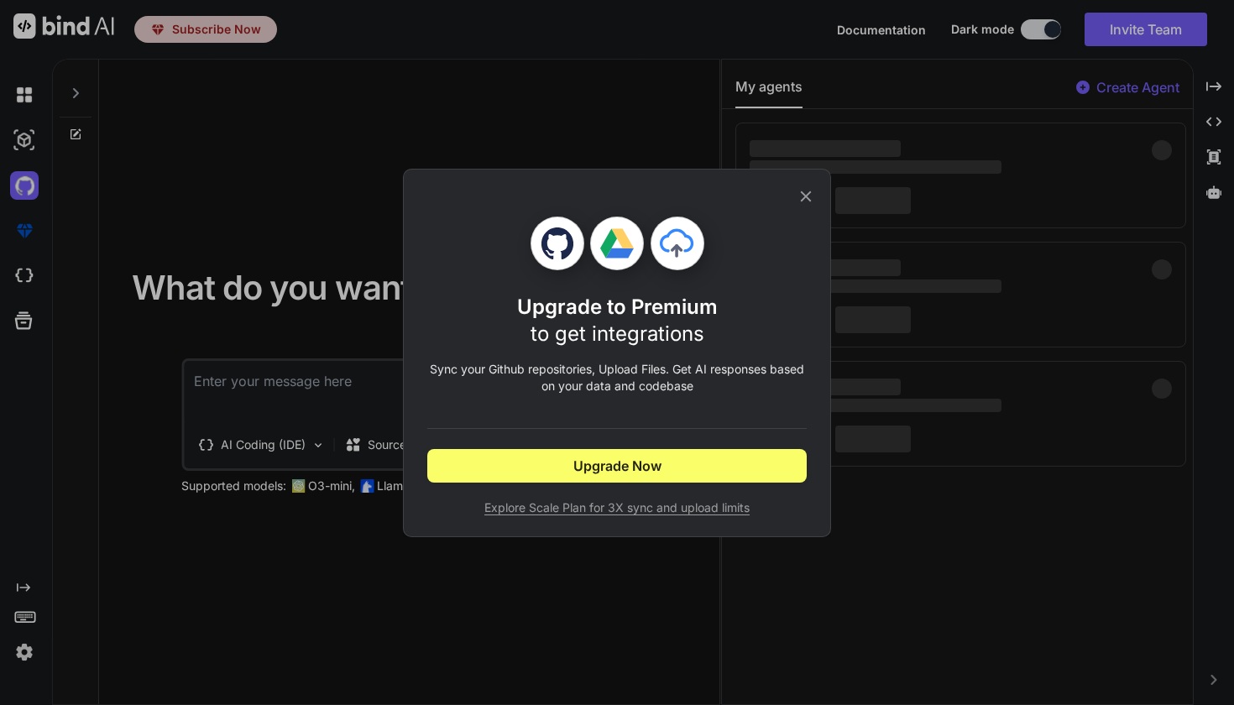
click at [29, 195] on div "Upgrade to Premium to get integrations Sync your Github repositories, Upload Fi…" at bounding box center [617, 352] width 1234 height 705
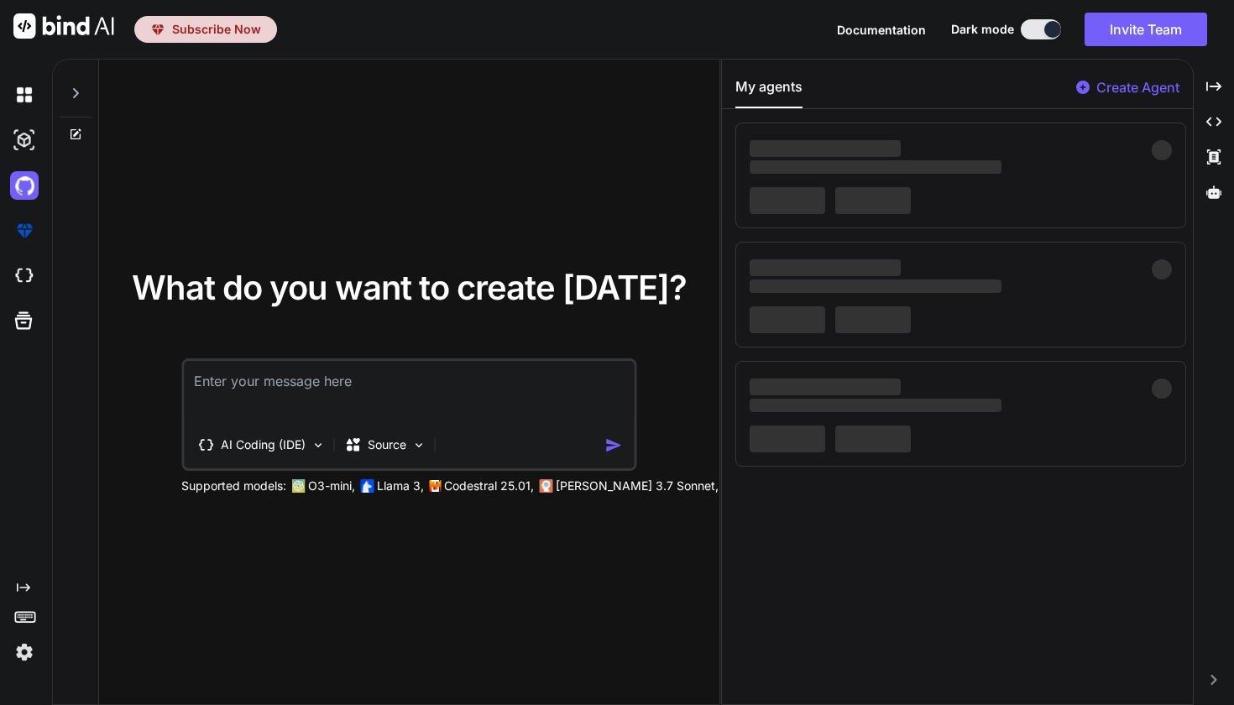
click at [29, 195] on img at bounding box center [24, 185] width 29 height 29
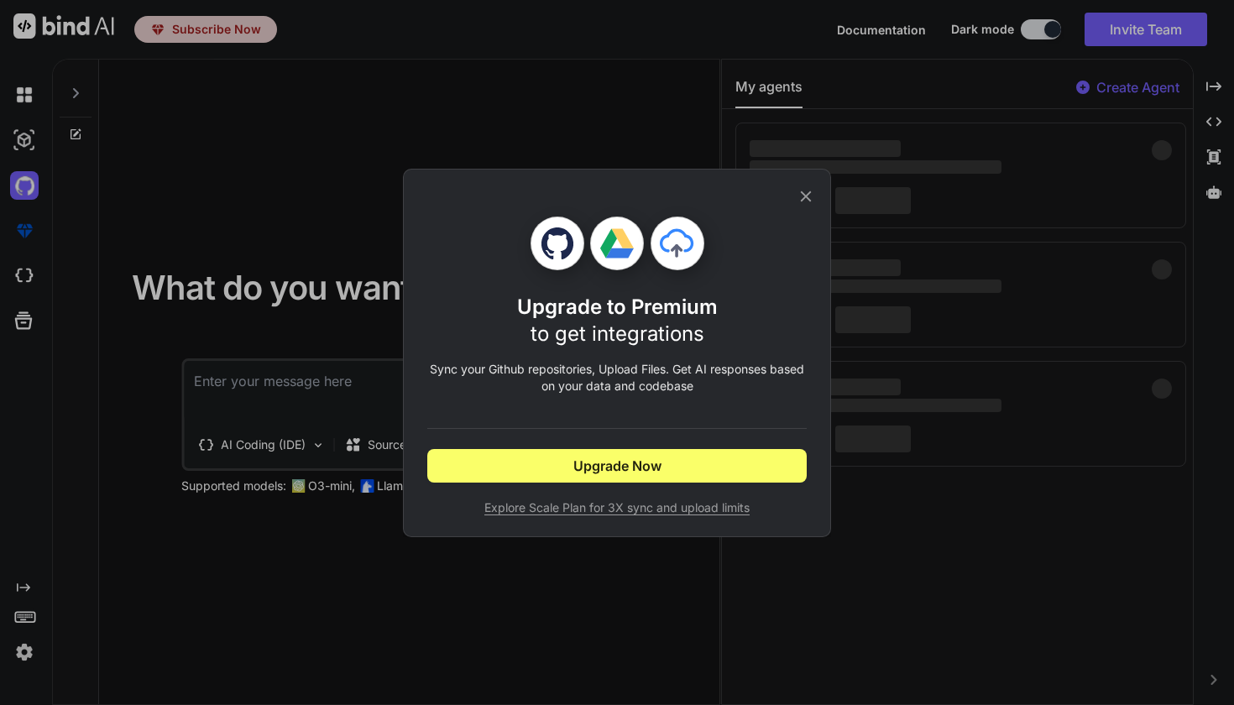
click at [806, 194] on icon at bounding box center [806, 196] width 18 height 18
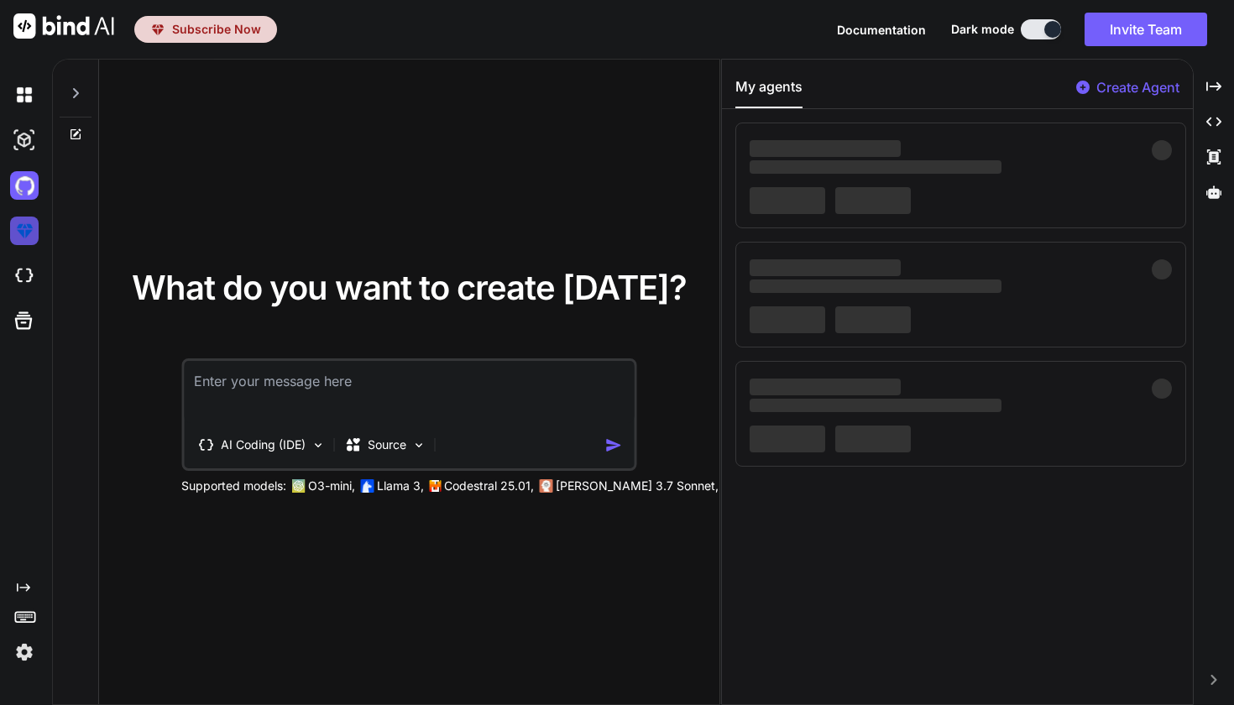
click at [22, 233] on img at bounding box center [24, 231] width 29 height 29
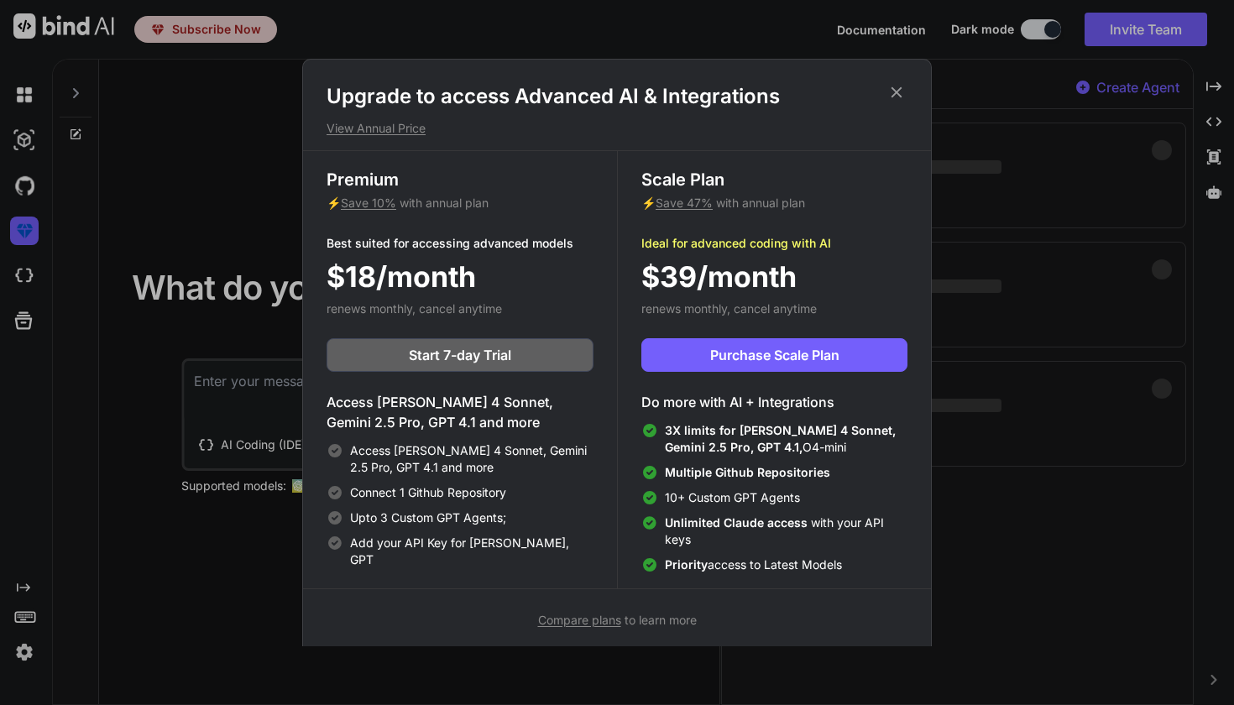
click at [900, 86] on icon at bounding box center [897, 92] width 18 height 18
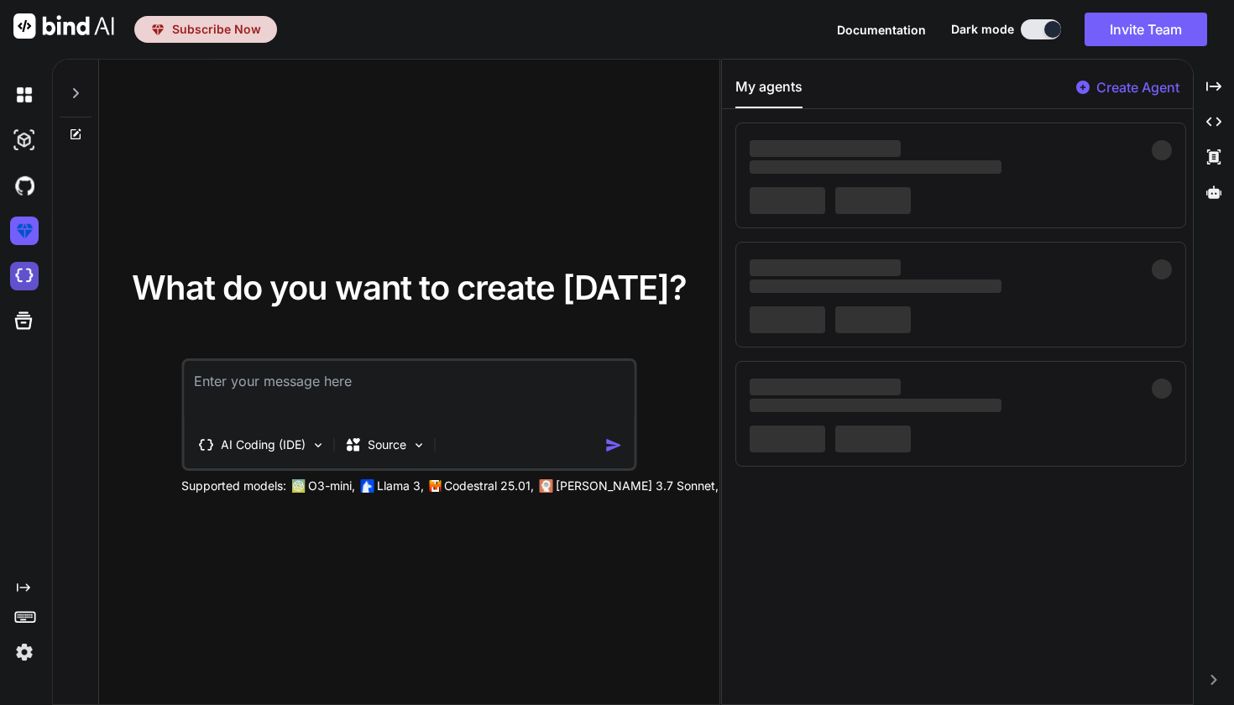
click at [32, 269] on img at bounding box center [24, 276] width 29 height 29
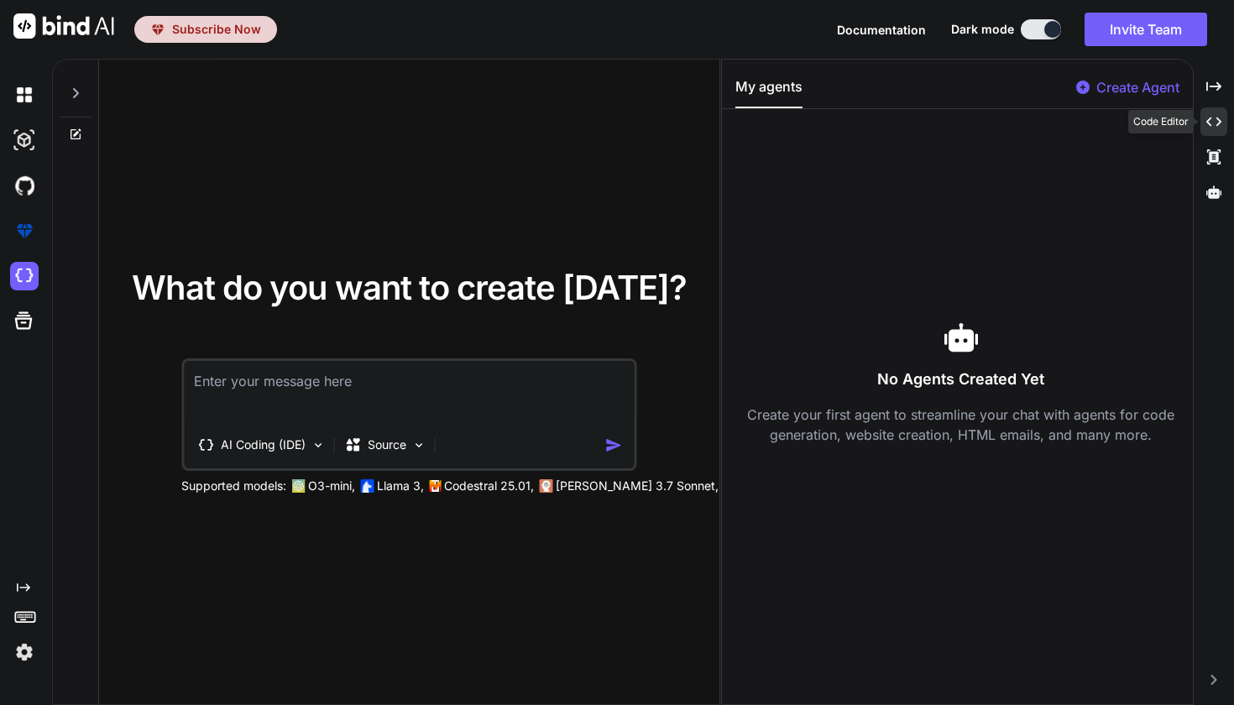
click at [1211, 116] on icon "Created with Pixso." at bounding box center [1214, 121] width 15 height 15
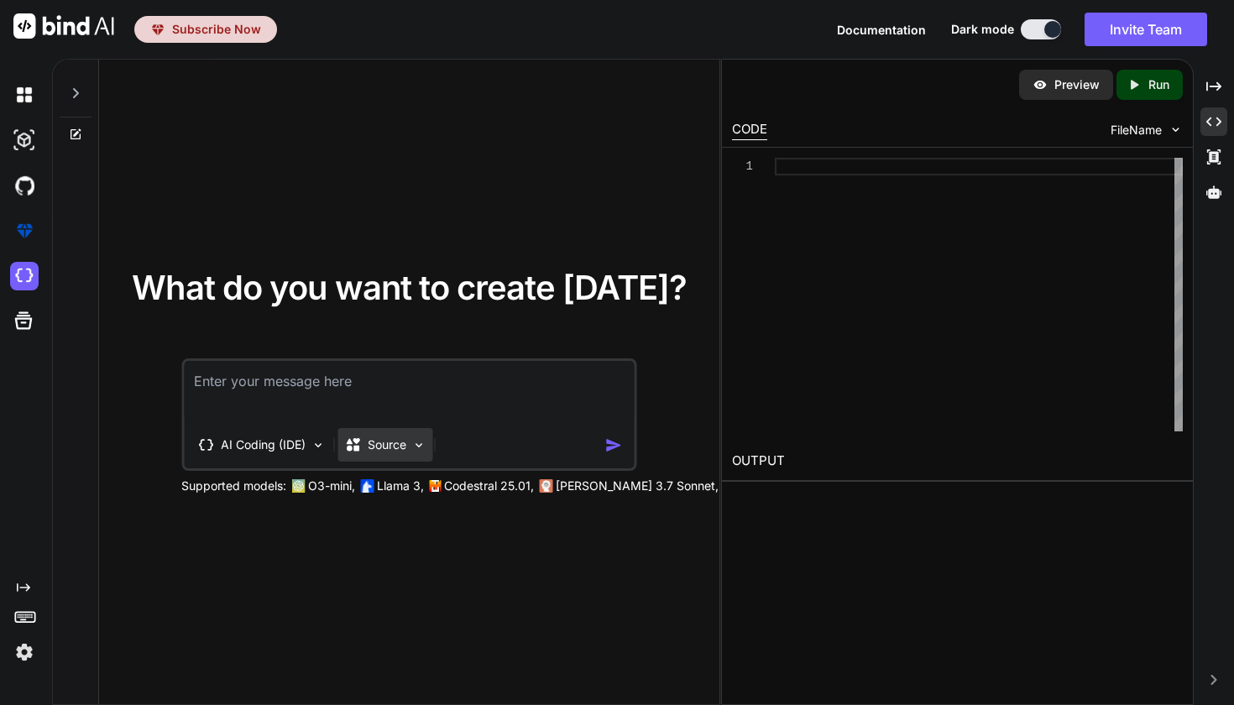
click at [405, 438] on p "Source" at bounding box center [387, 445] width 39 height 17
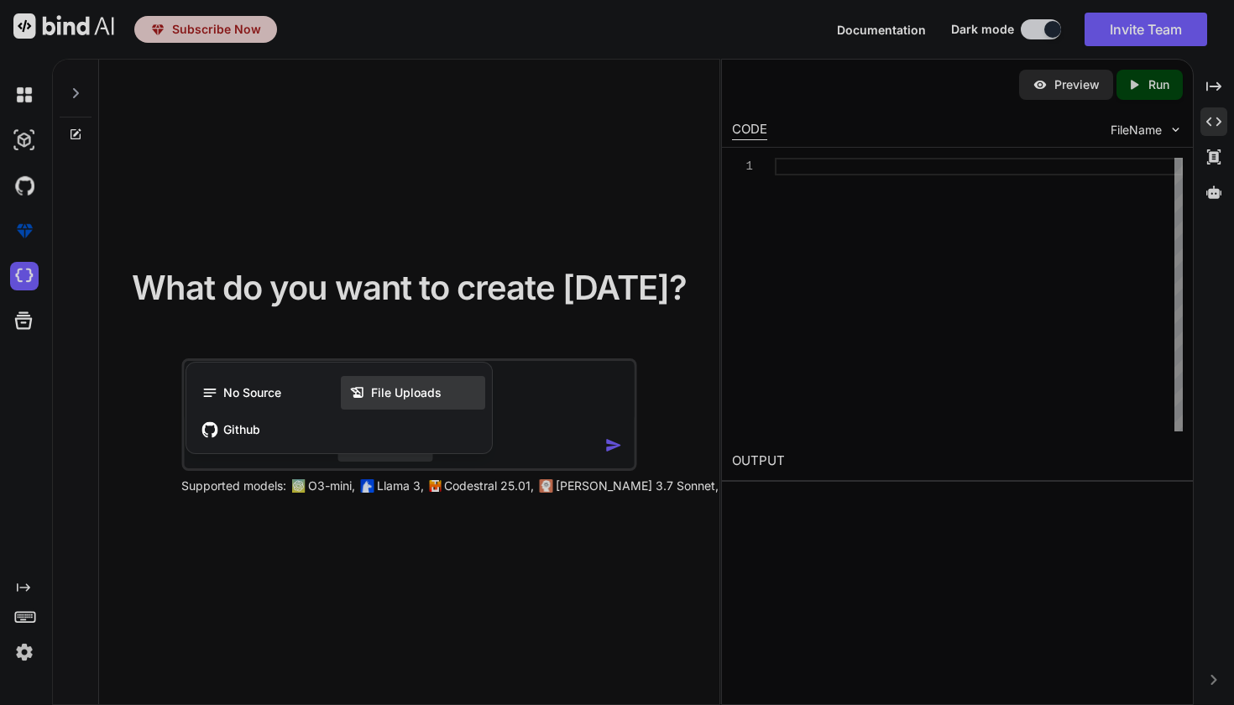
click at [399, 400] on span "File Uploads" at bounding box center [406, 393] width 71 height 17
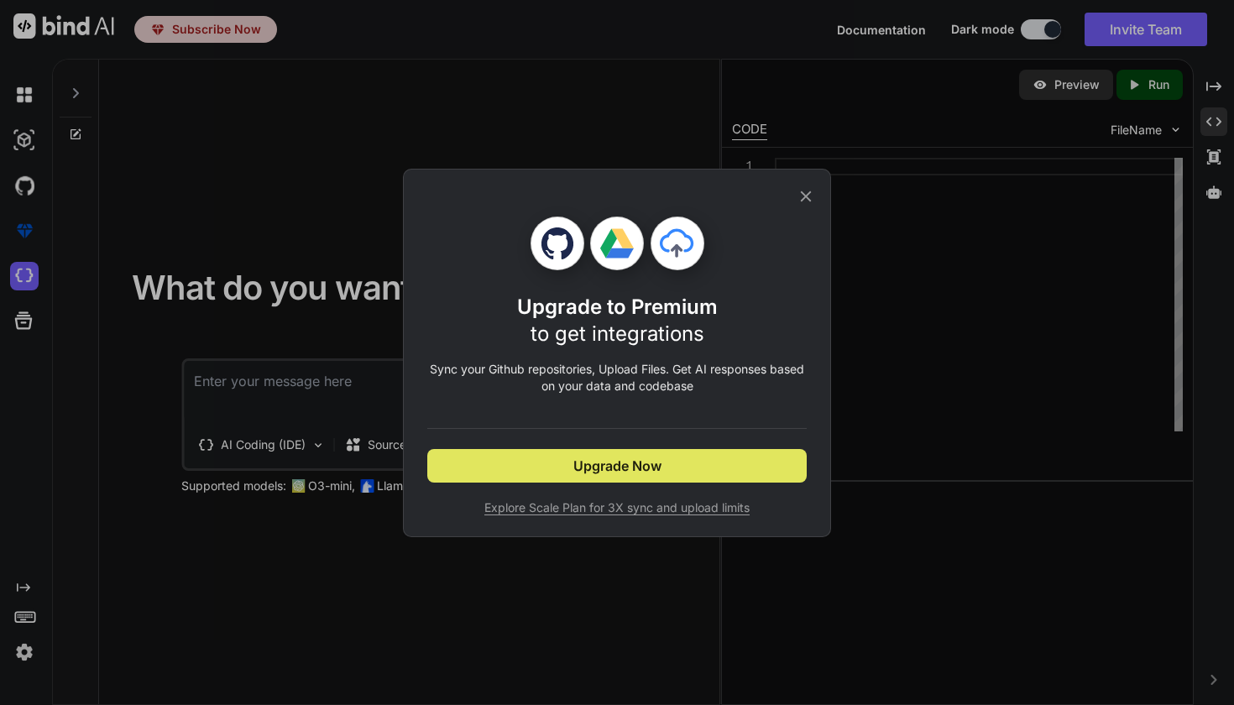
click at [631, 460] on span "Upgrade Now" at bounding box center [618, 466] width 88 height 20
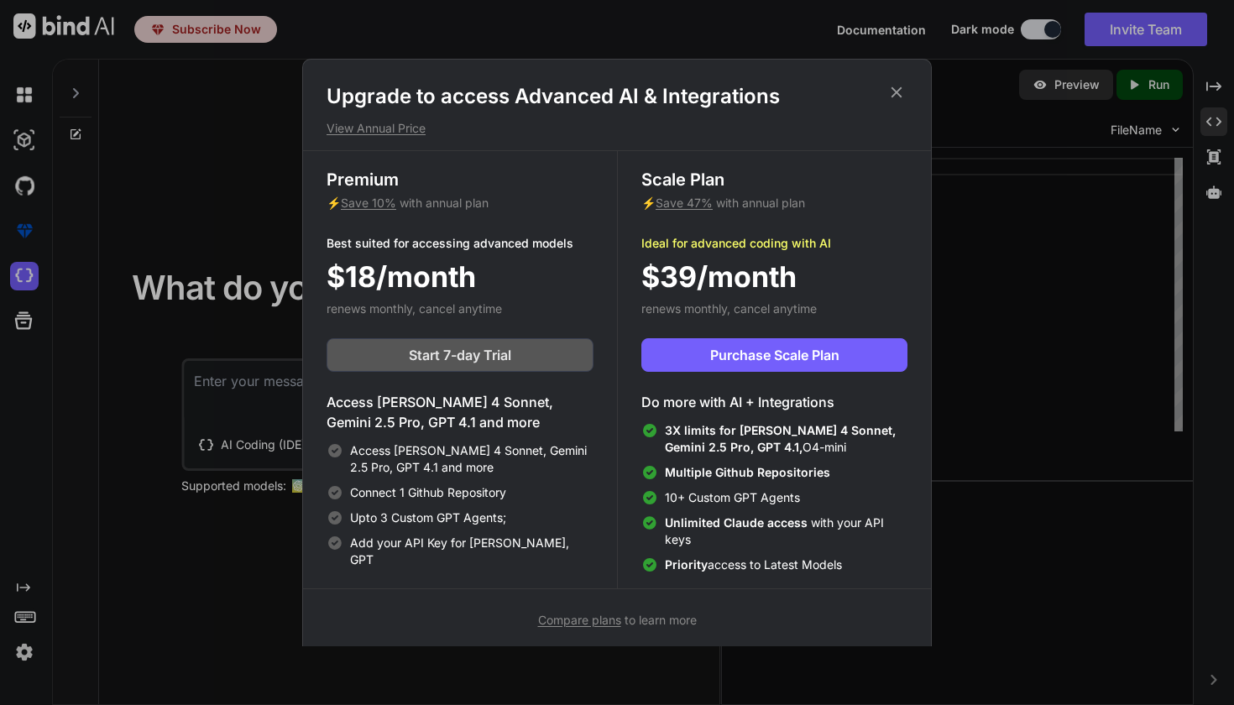
click at [490, 350] on span "Start 7-day Trial" at bounding box center [460, 355] width 102 height 20
click at [902, 97] on icon at bounding box center [897, 92] width 18 height 18
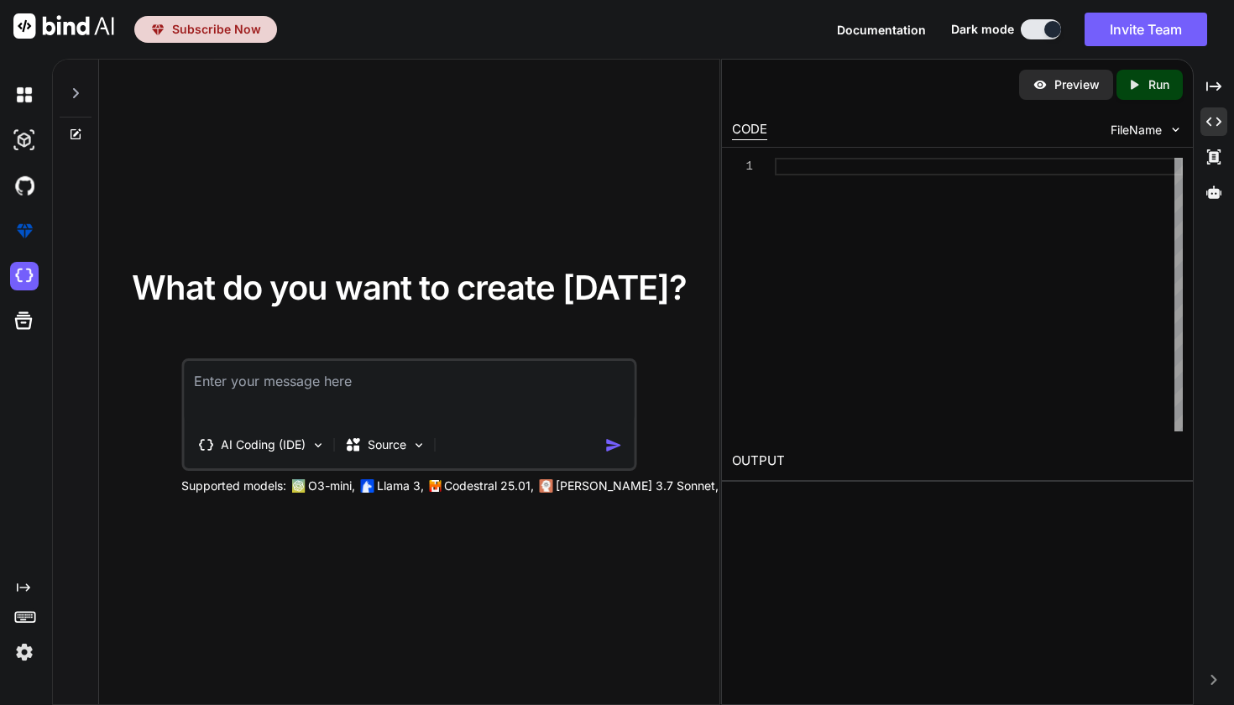
click at [58, 20] on img at bounding box center [63, 25] width 101 height 25
click at [26, 663] on img at bounding box center [24, 652] width 29 height 29
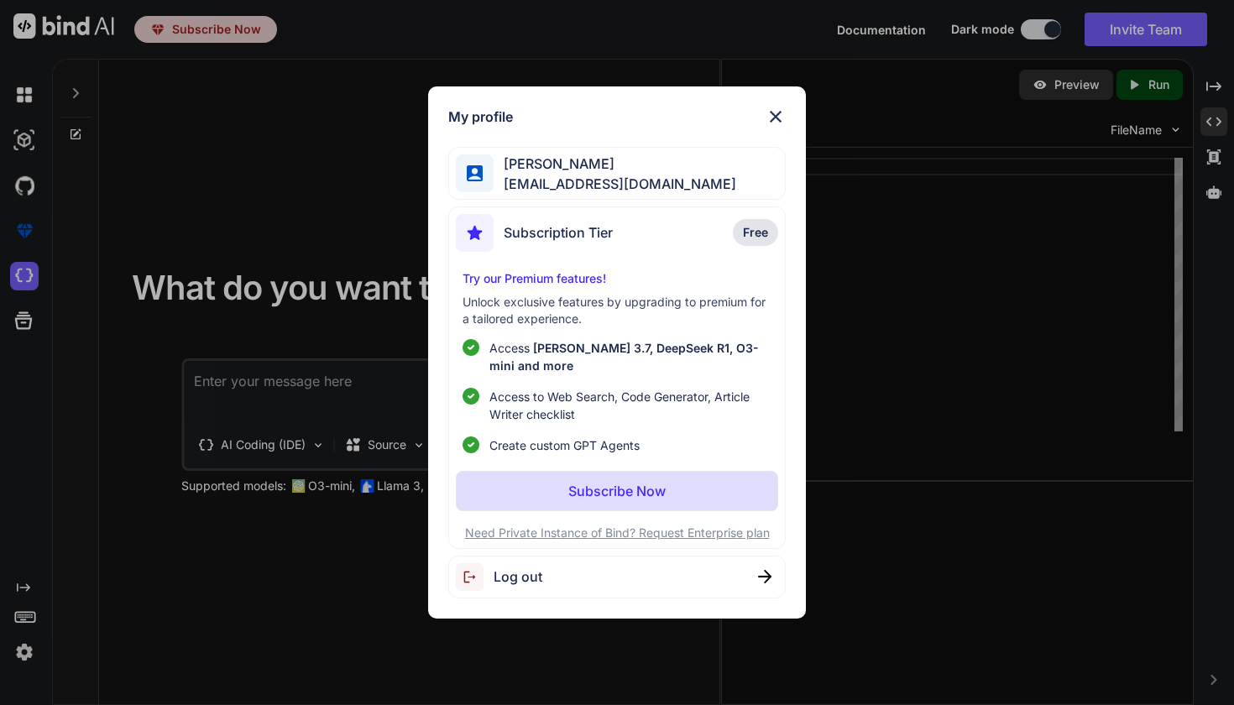
click at [559, 582] on div "Log out" at bounding box center [616, 577] width 337 height 43
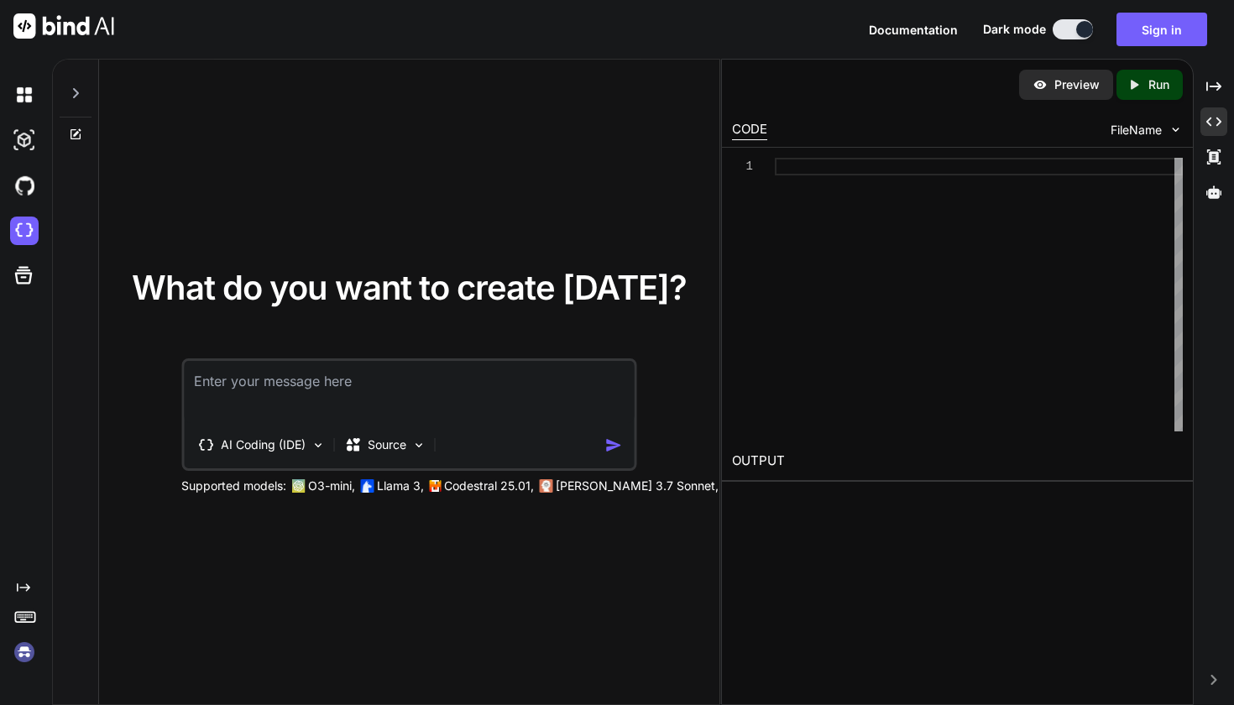
click at [66, 27] on img at bounding box center [63, 25] width 101 height 25
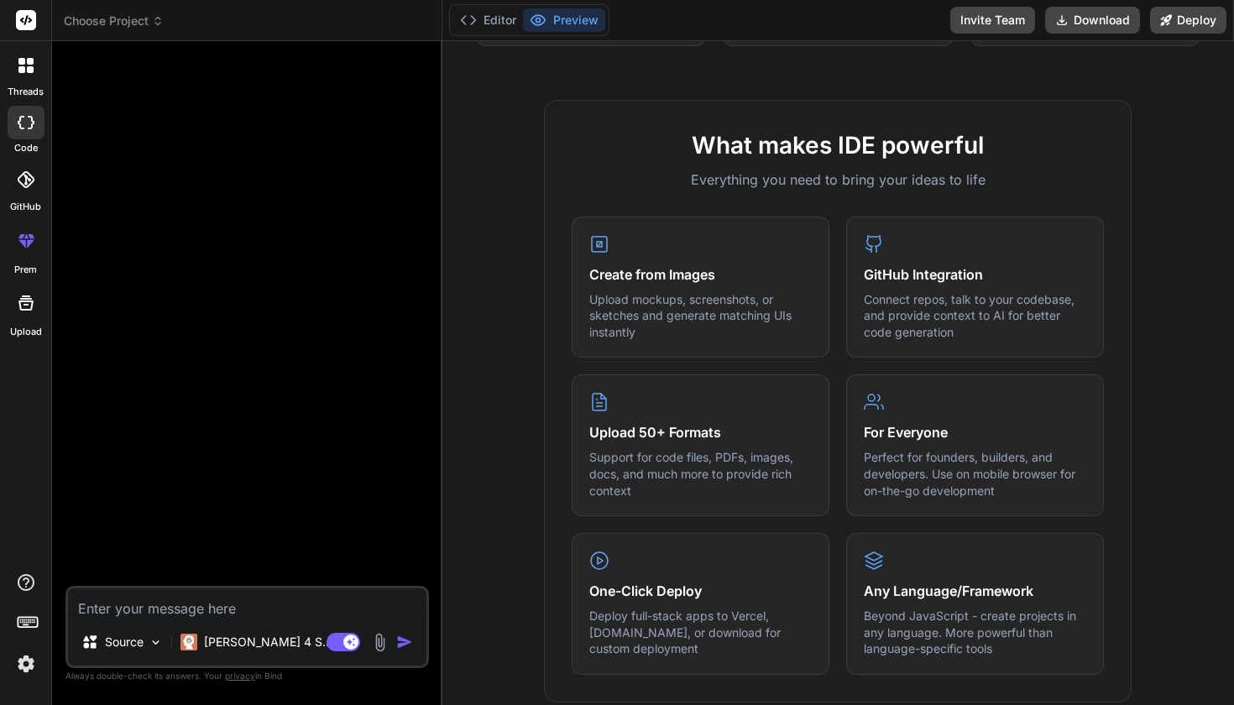
scroll to position [562, 0]
click at [498, 18] on button "Editor" at bounding box center [488, 20] width 70 height 24
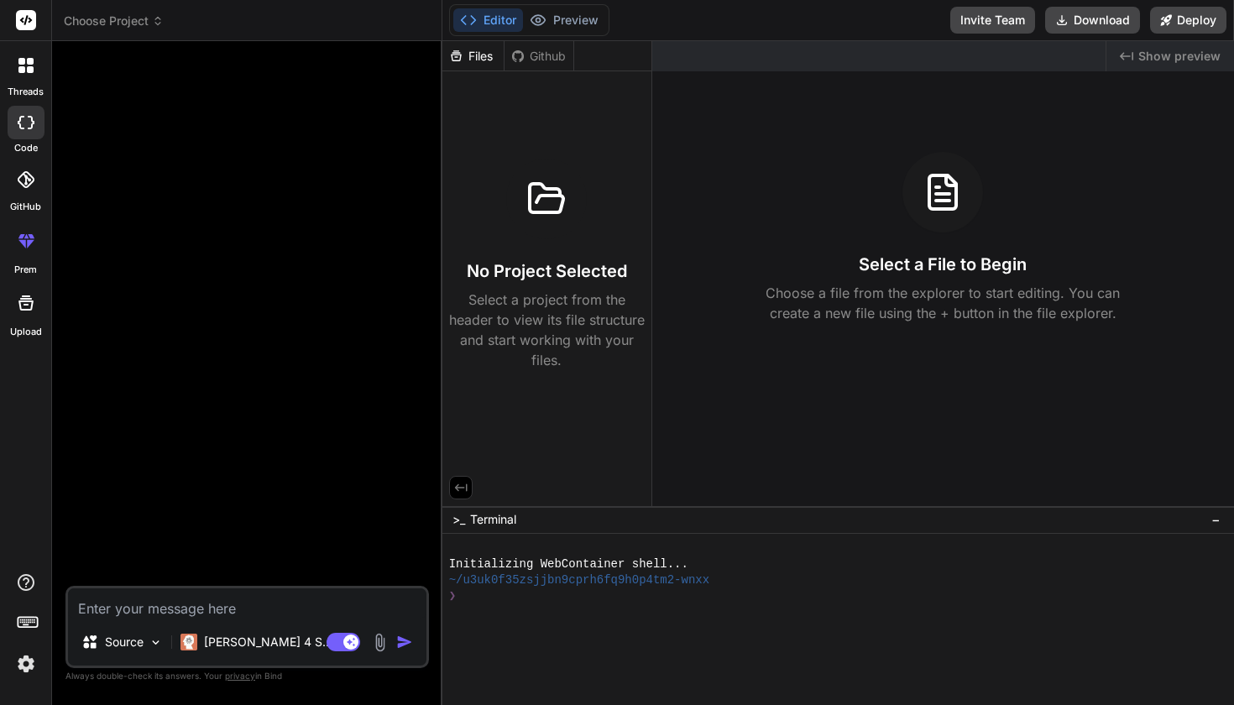
click at [532, 293] on p "Select a project from the header to view its file structure and start working w…" at bounding box center [547, 330] width 196 height 81
click at [937, 233] on div "Select a File to Begin Choose a file from the explorer to start editing. You ca…" at bounding box center [943, 237] width 582 height 171
click at [923, 295] on p "Choose a file from the explorer to start editing. You can create a new file usi…" at bounding box center [943, 303] width 376 height 40
click at [18, 198] on div "GitHub" at bounding box center [25, 185] width 51 height 60
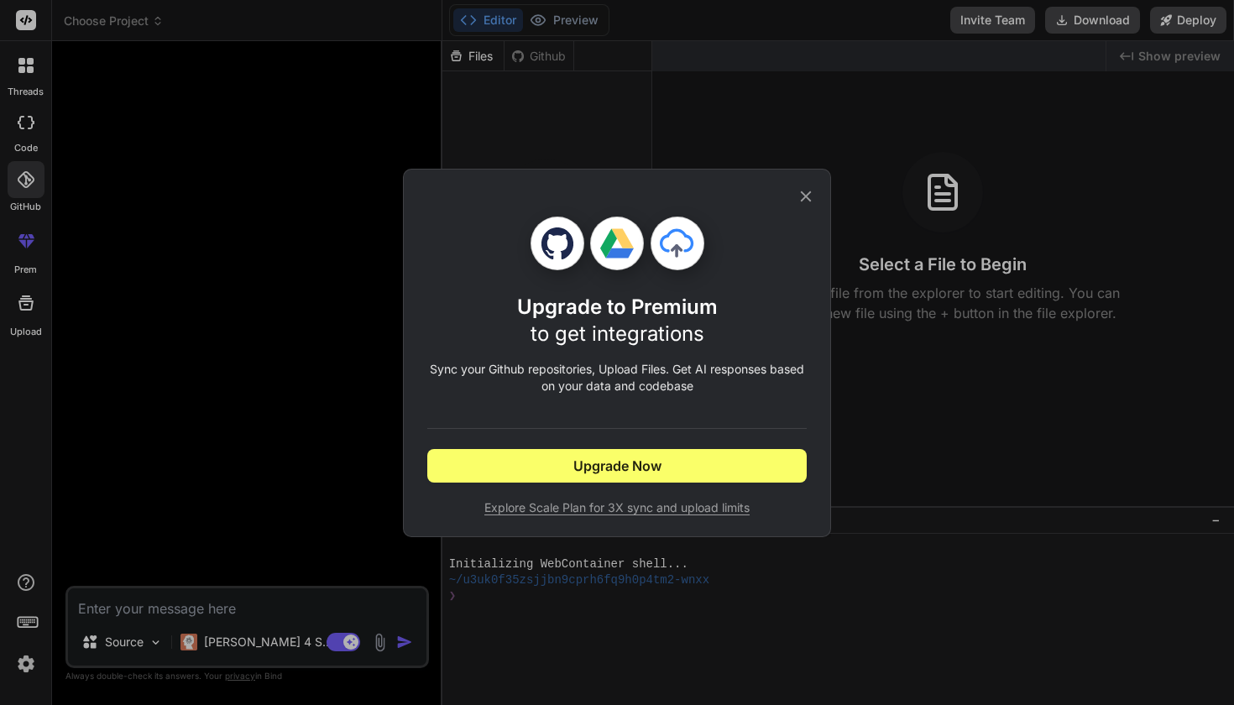
click at [806, 187] on icon at bounding box center [806, 196] width 18 height 18
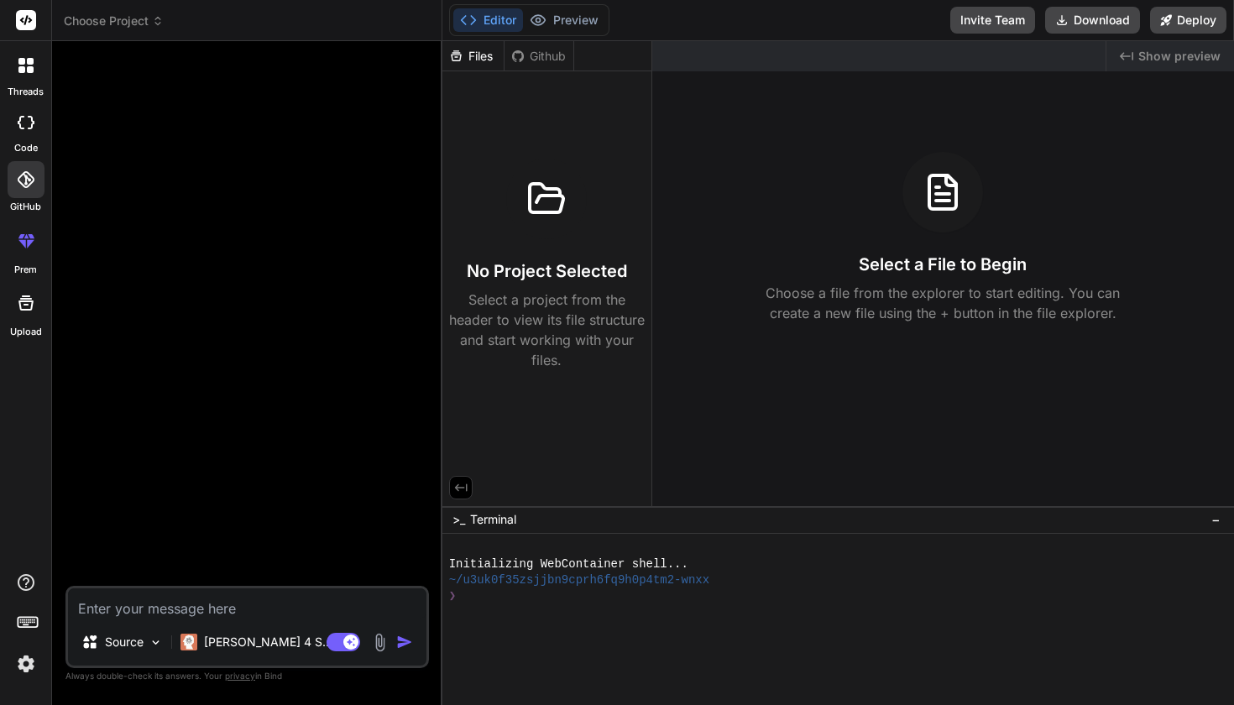
click at [18, 135] on div at bounding box center [26, 123] width 37 height 34
click at [29, 57] on div at bounding box center [25, 65] width 35 height 35
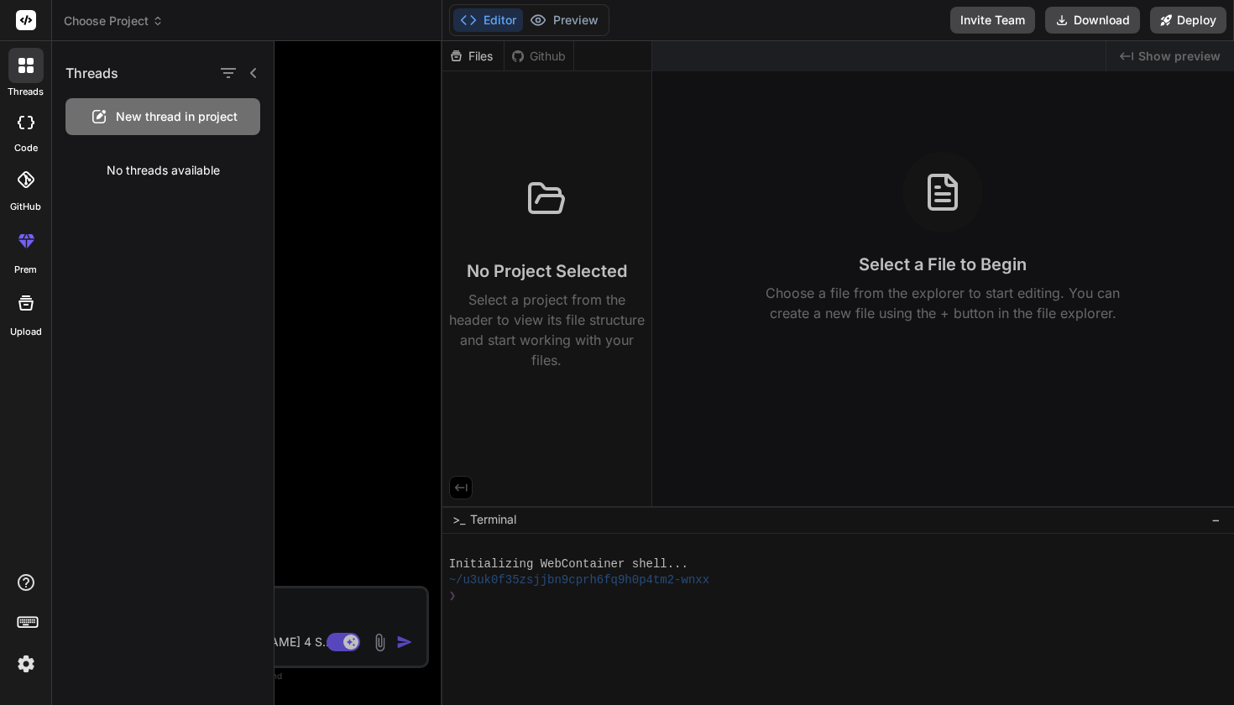
click at [30, 29] on rect at bounding box center [26, 20] width 20 height 20
click at [29, 15] on rect at bounding box center [26, 20] width 20 height 20
click at [123, 18] on span "Choose Project" at bounding box center [114, 21] width 100 height 17
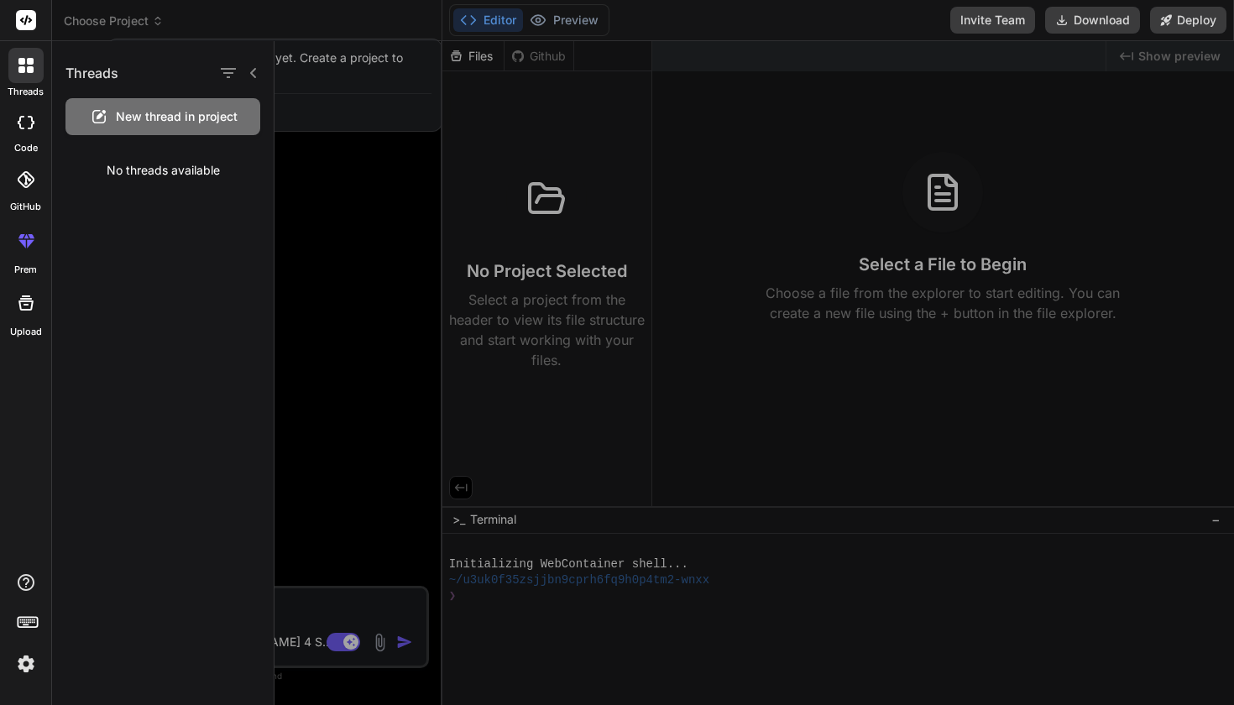
click at [198, 122] on span "New thread in project" at bounding box center [177, 116] width 122 height 17
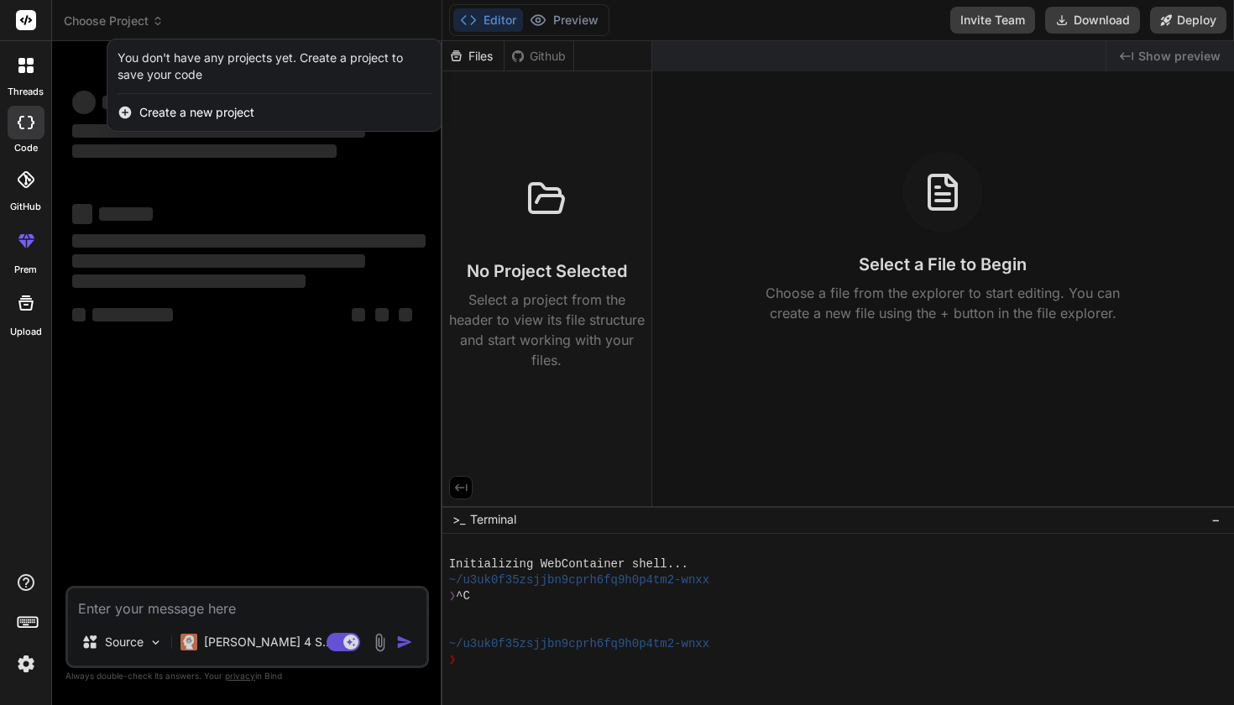
type textarea "x"
